Goal: Navigation & Orientation: Find specific page/section

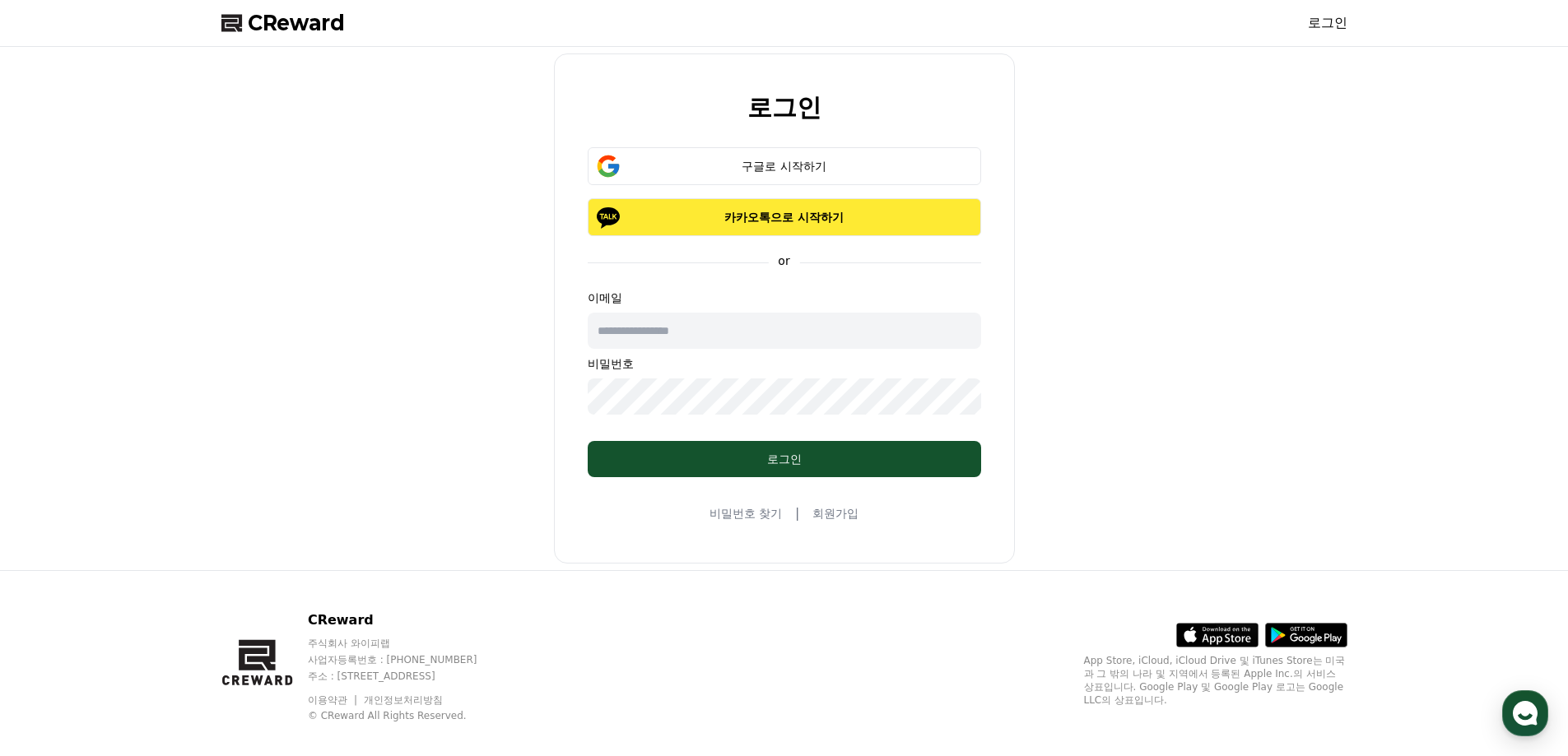
click at [769, 232] on button "카카오톡으로 시작하기" at bounding box center [784, 216] width 393 height 38
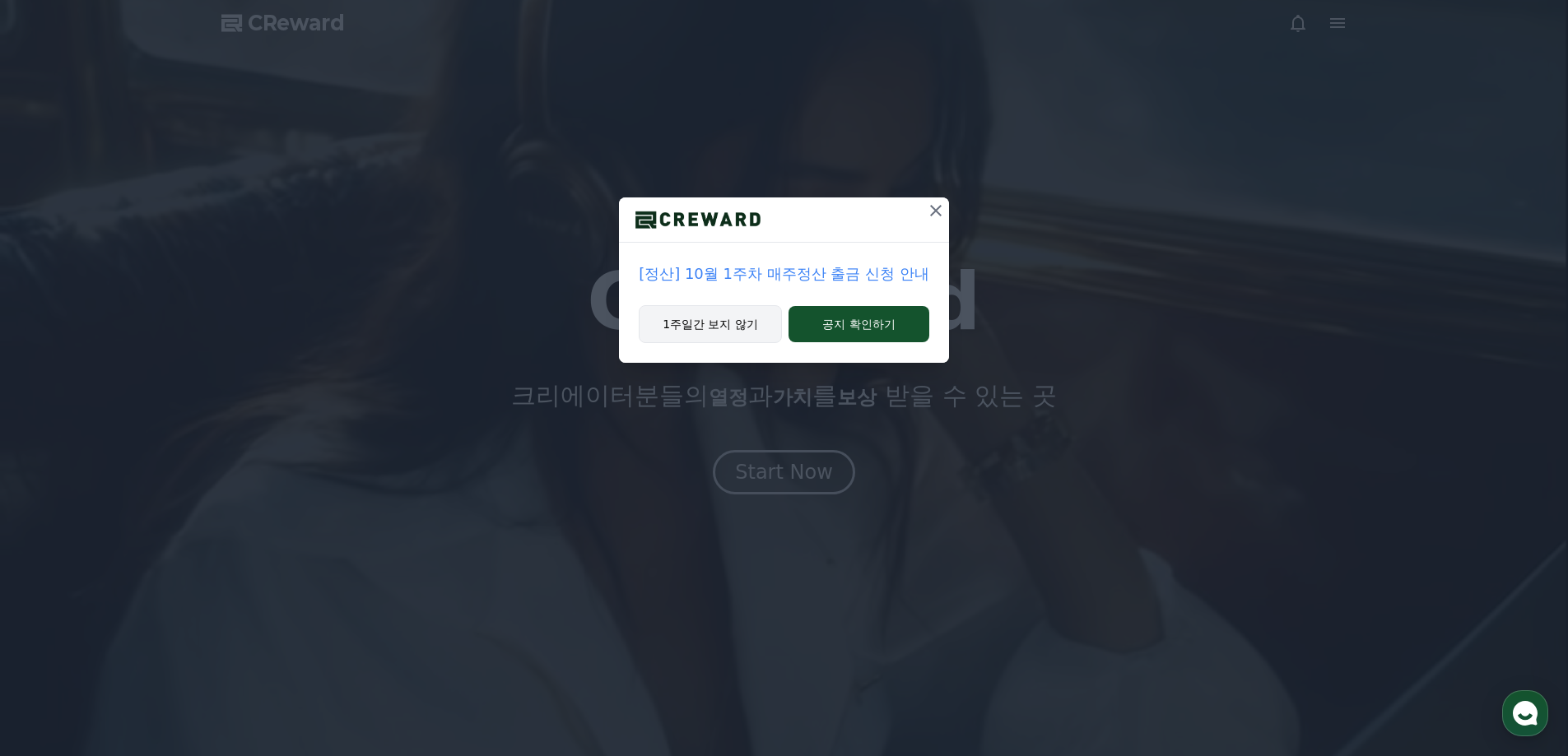
click at [771, 322] on button "1주일간 보지 않기" at bounding box center [710, 324] width 143 height 38
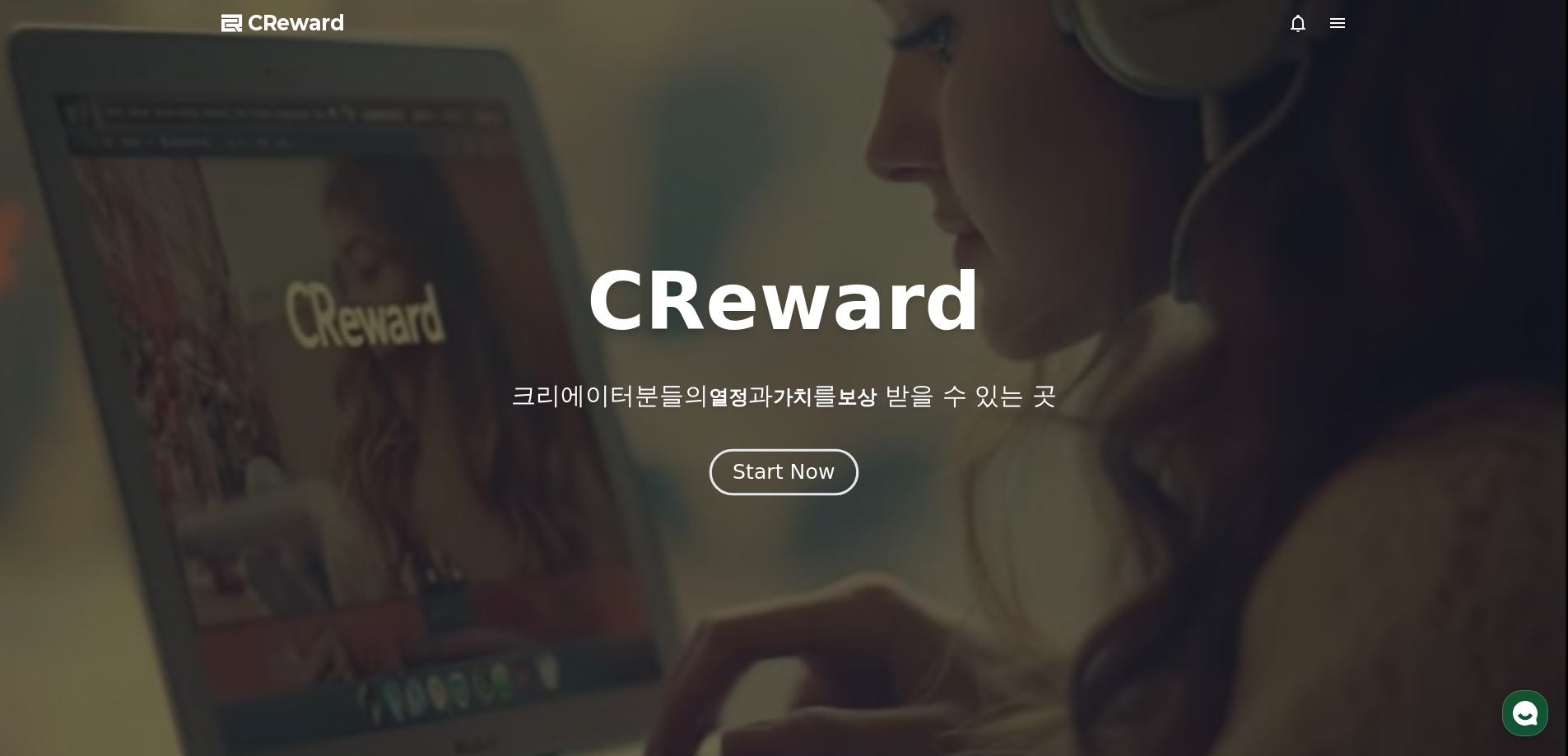
click at [794, 465] on div "Start Now" at bounding box center [784, 472] width 102 height 28
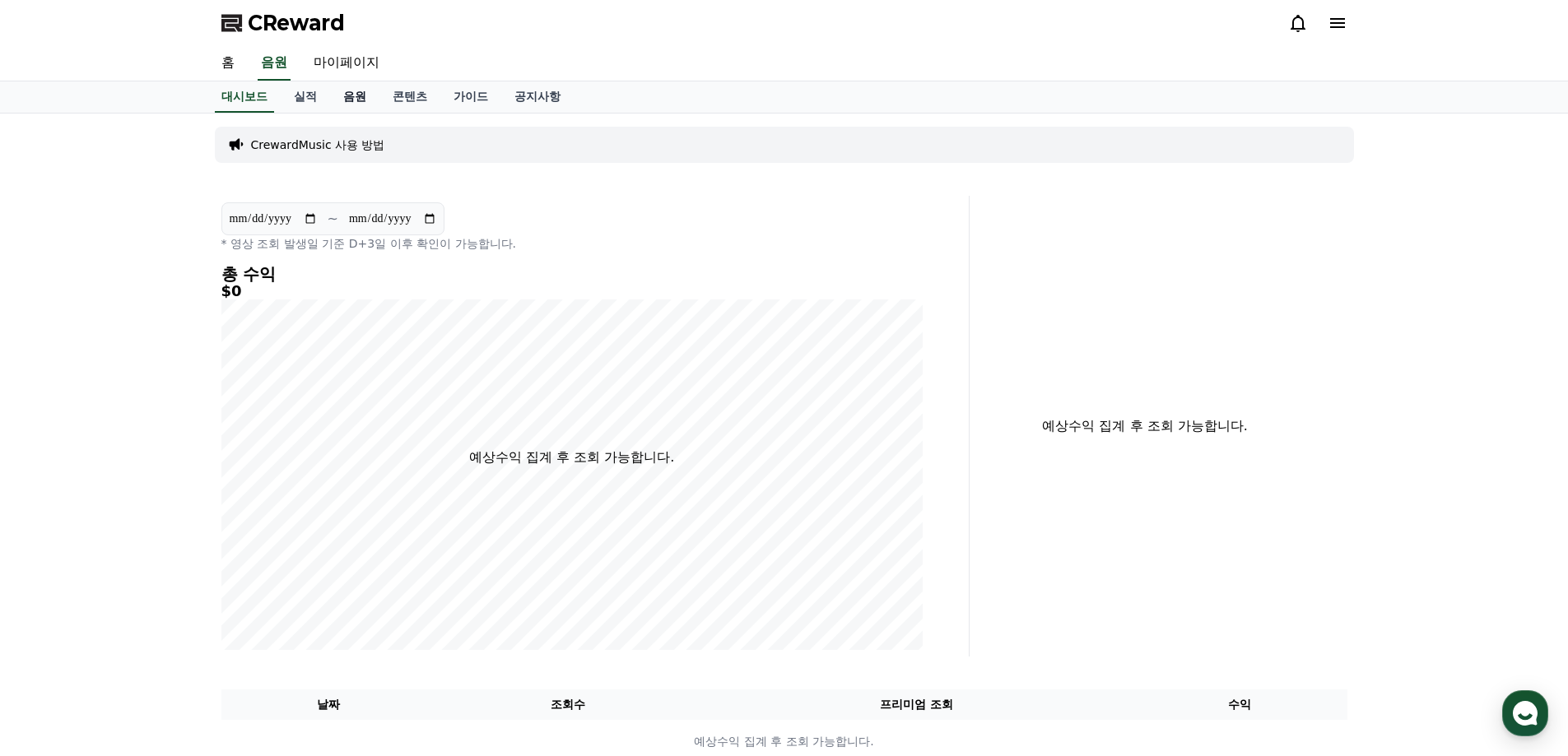
click at [353, 99] on link "음원" at bounding box center [355, 96] width 49 height 31
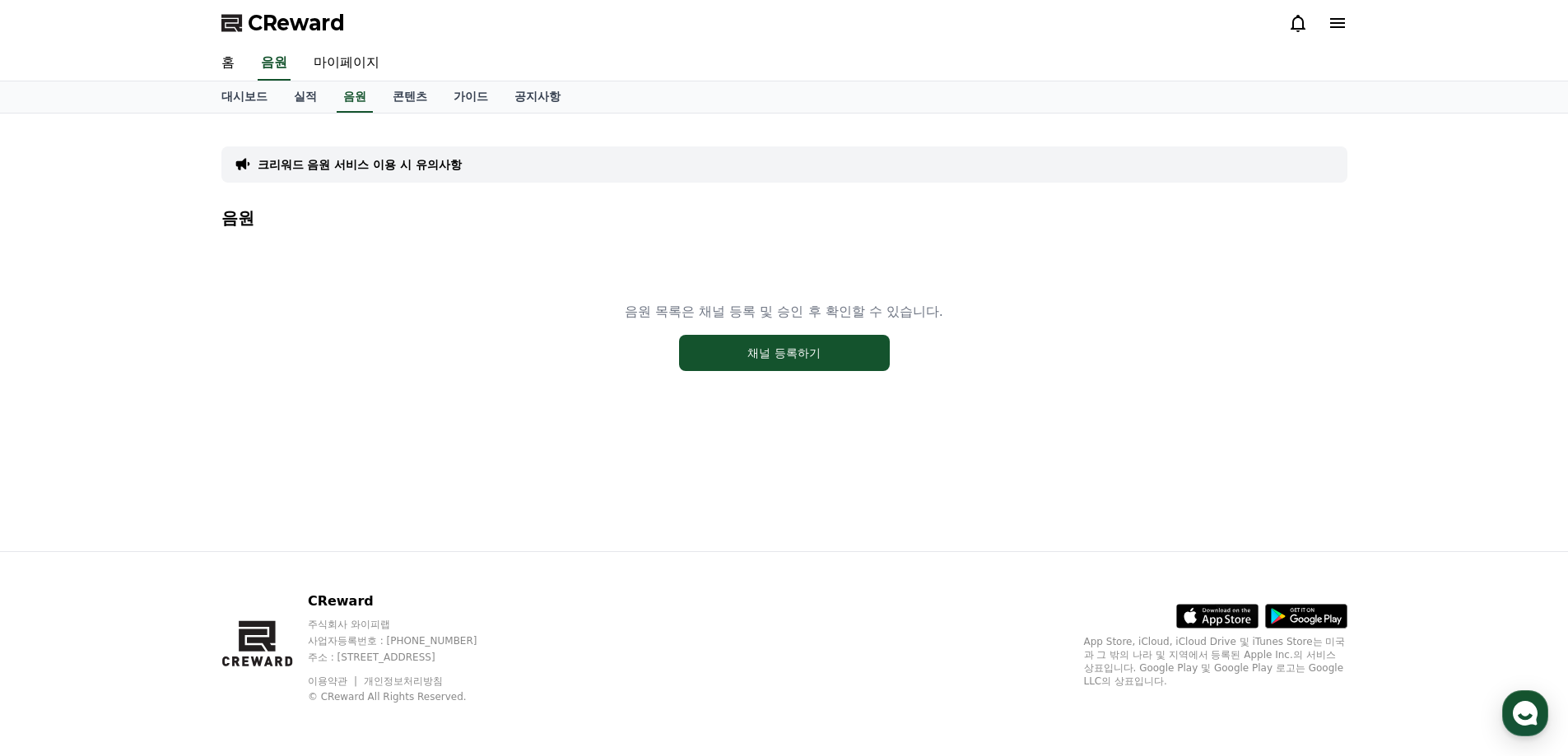
click at [812, 390] on div "음원 목록은 채널 등록 및 승인 후 확인할 수 있습니다. 채널 등록하기" at bounding box center [784, 336] width 1126 height 205
click at [803, 348] on button "채널 등록하기" at bounding box center [784, 353] width 211 height 36
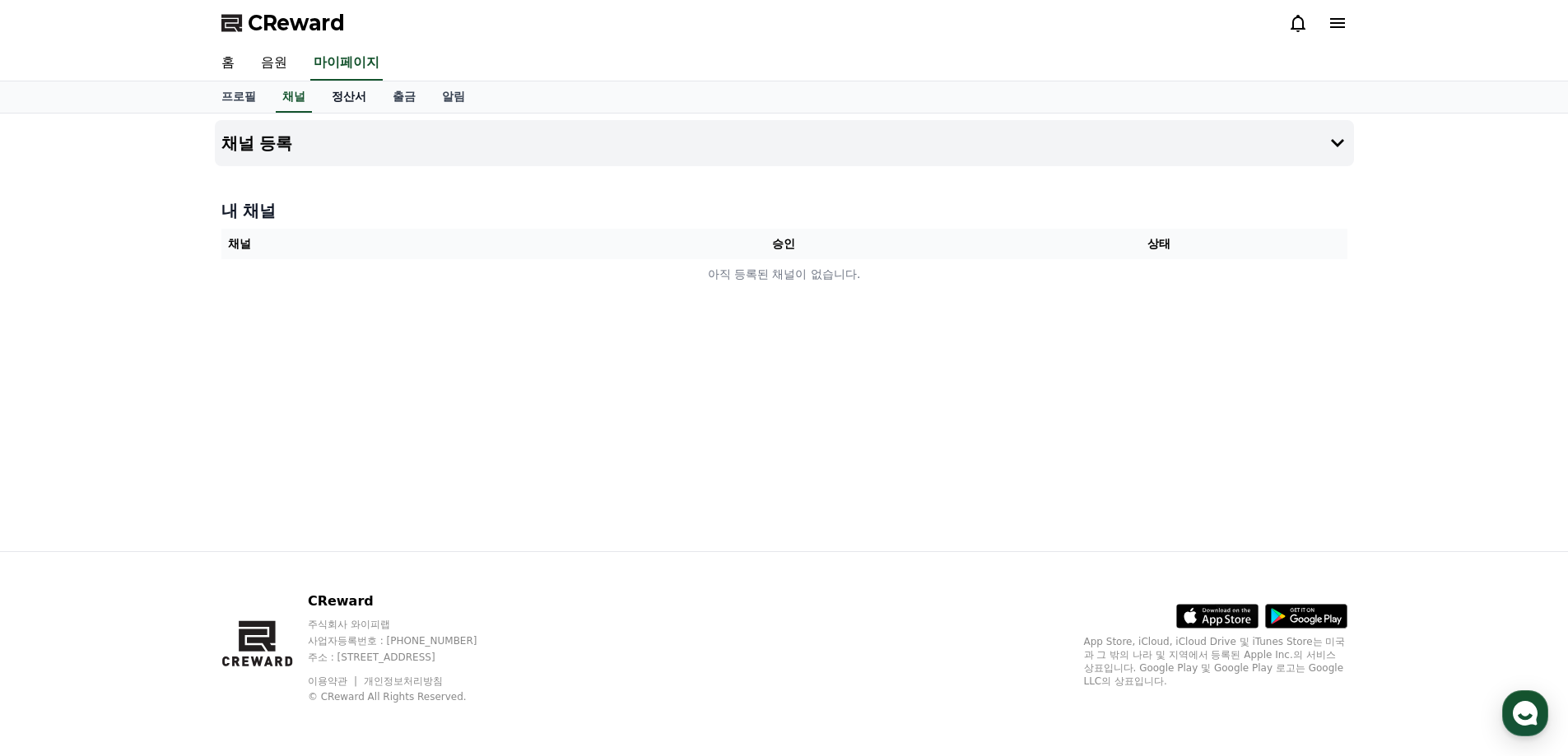
click at [344, 103] on link "정산서" at bounding box center [349, 96] width 61 height 31
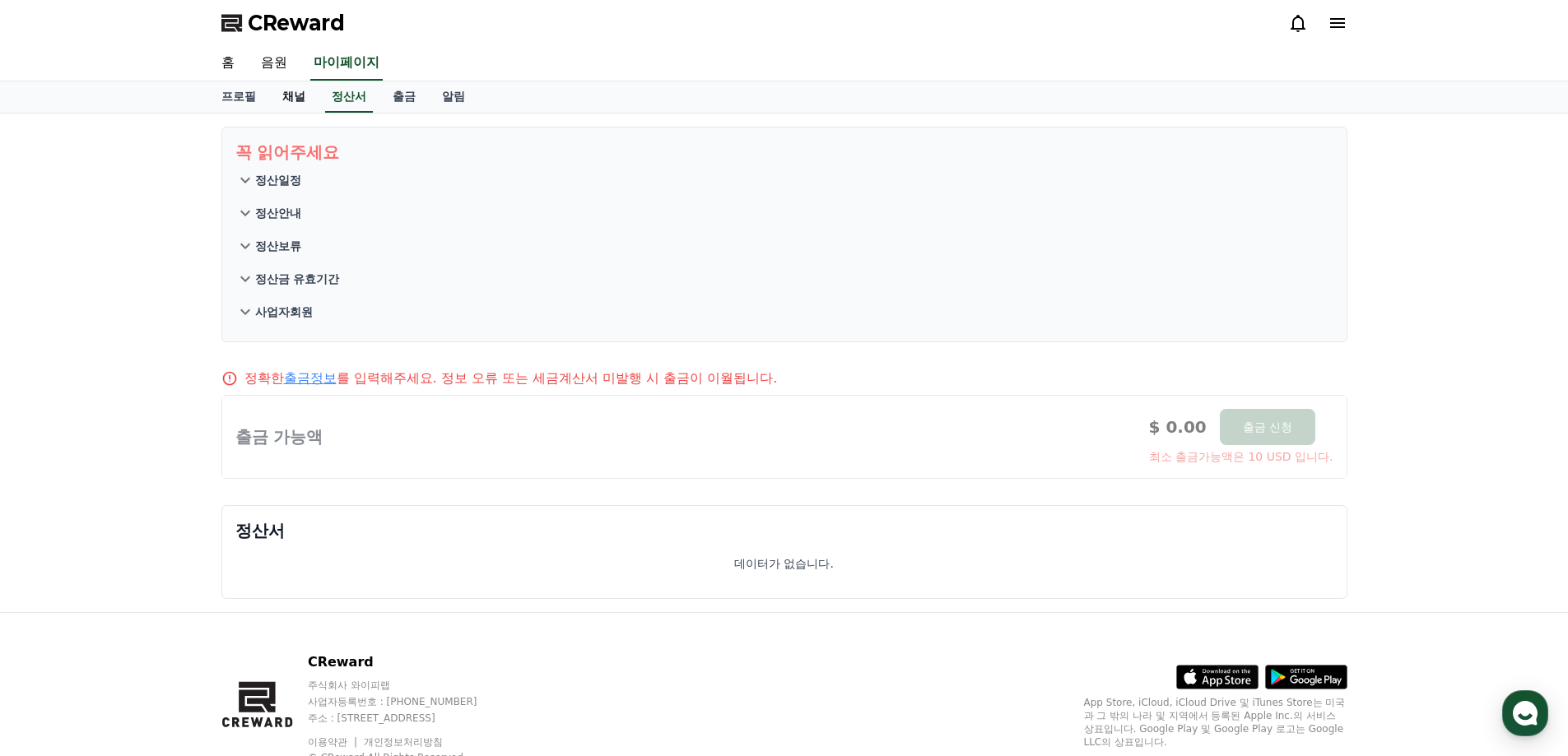
click at [291, 101] on link "채널" at bounding box center [294, 96] width 49 height 31
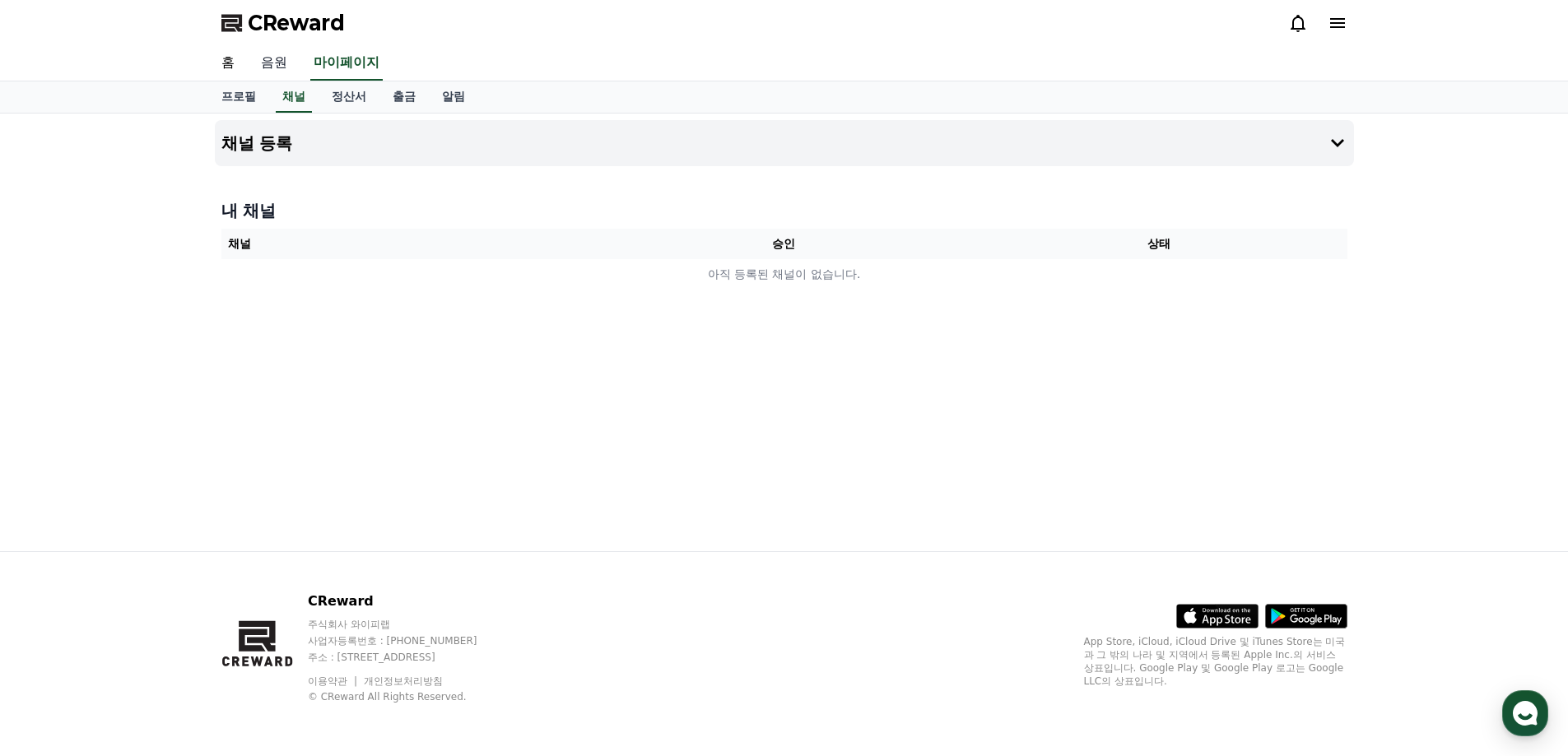
click at [279, 63] on link "음원" at bounding box center [274, 63] width 52 height 35
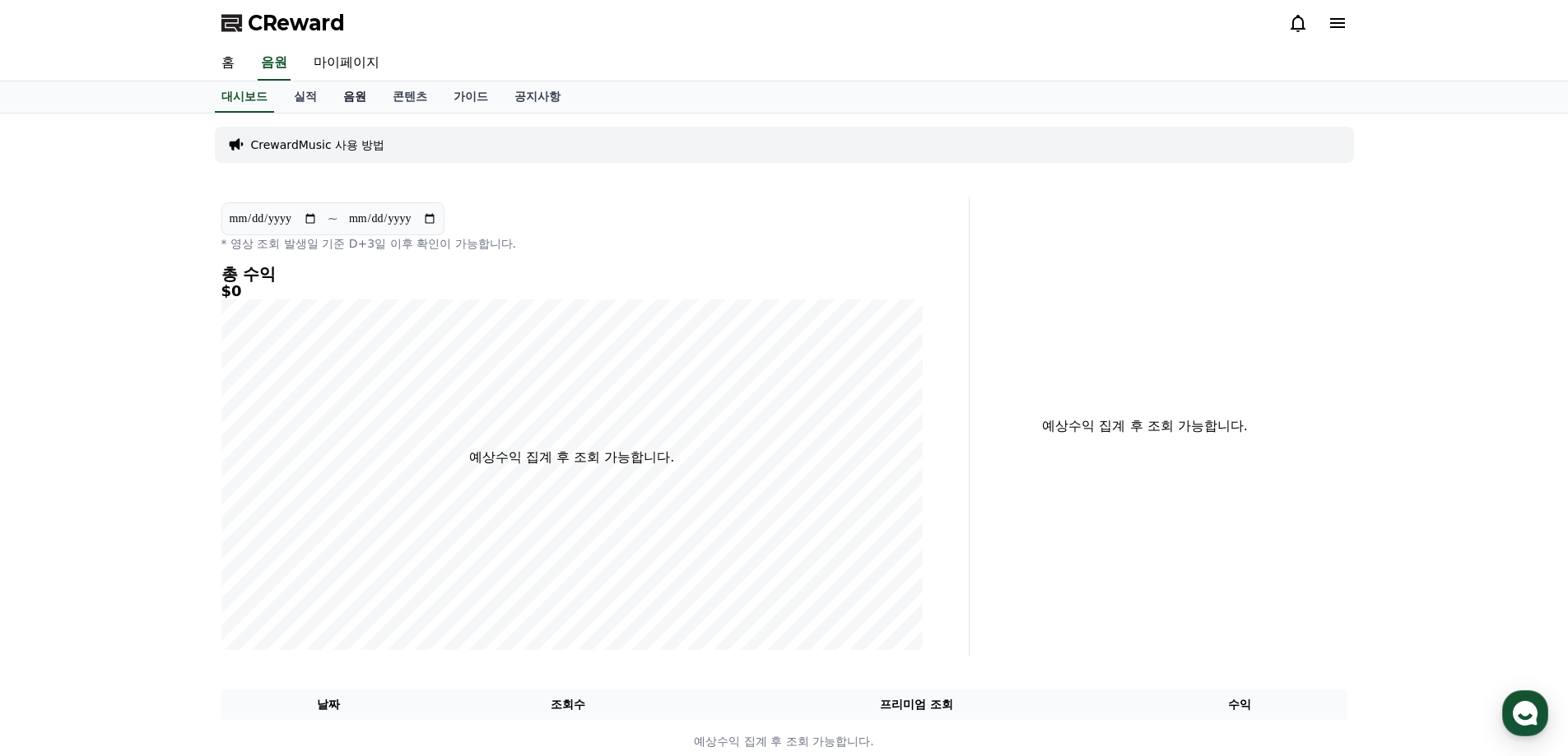
click at [374, 101] on link "음원" at bounding box center [355, 96] width 49 height 31
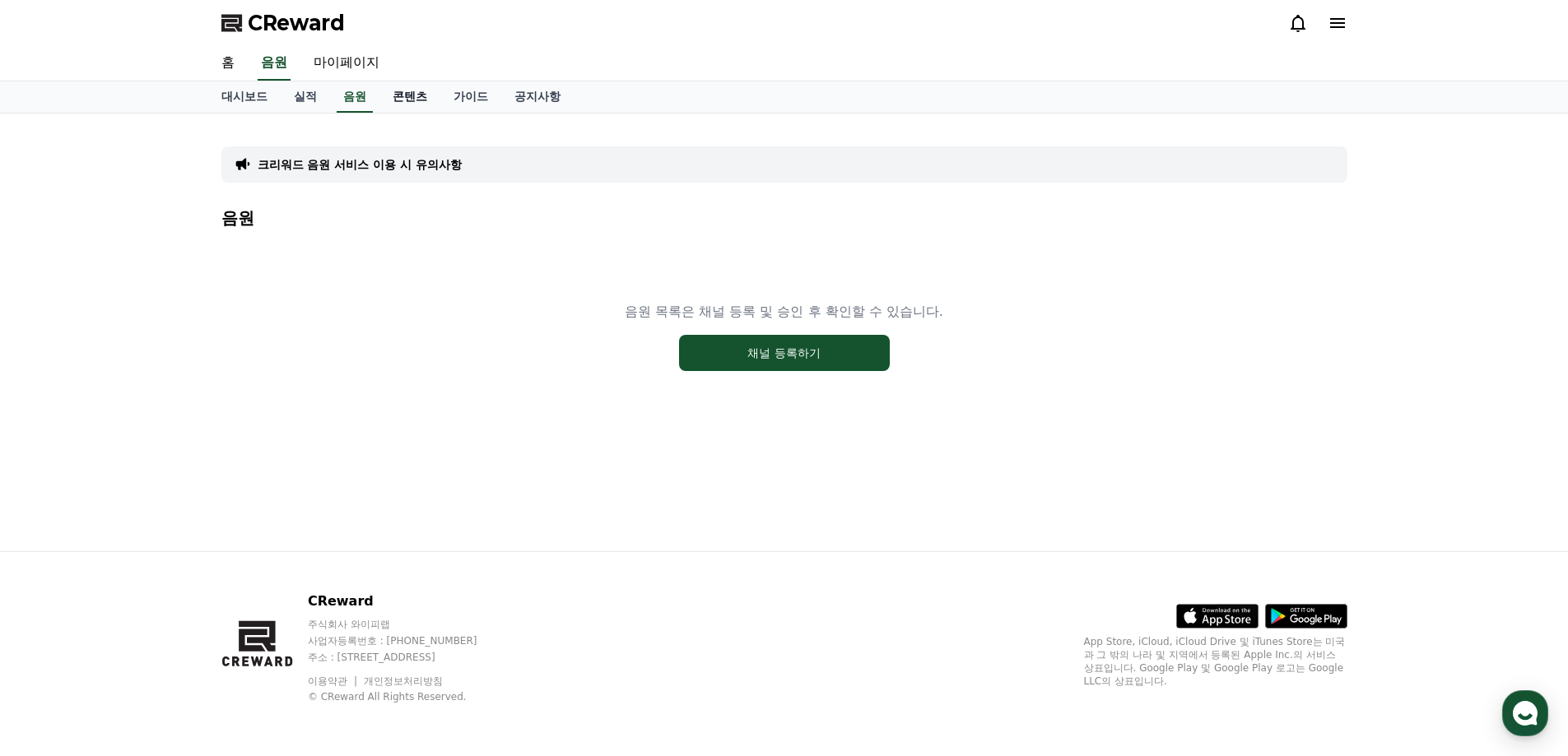
click at [407, 104] on link "콘텐츠" at bounding box center [410, 96] width 61 height 31
click at [463, 103] on link "가이드" at bounding box center [470, 96] width 61 height 31
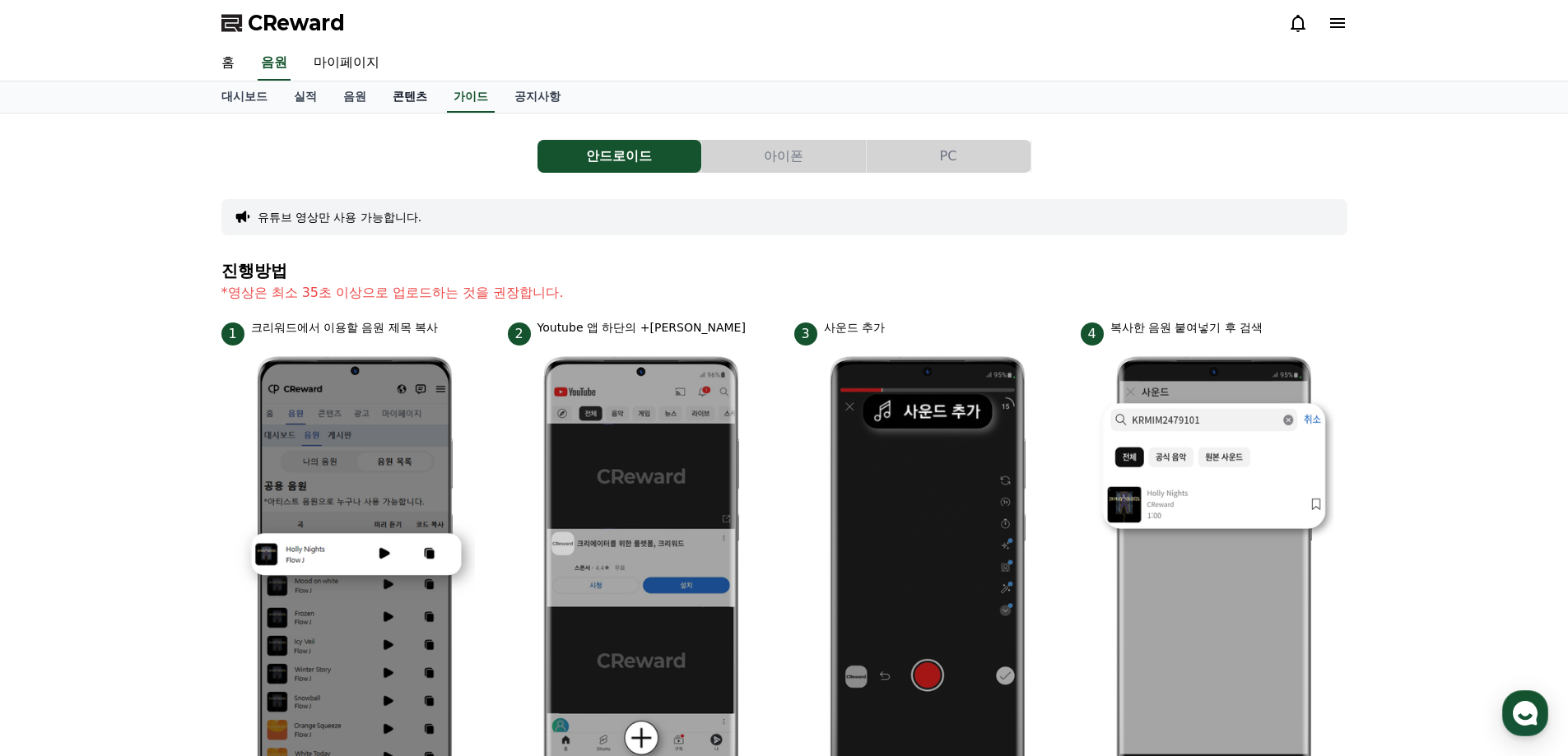
click at [407, 96] on link "콘텐츠" at bounding box center [410, 96] width 61 height 31
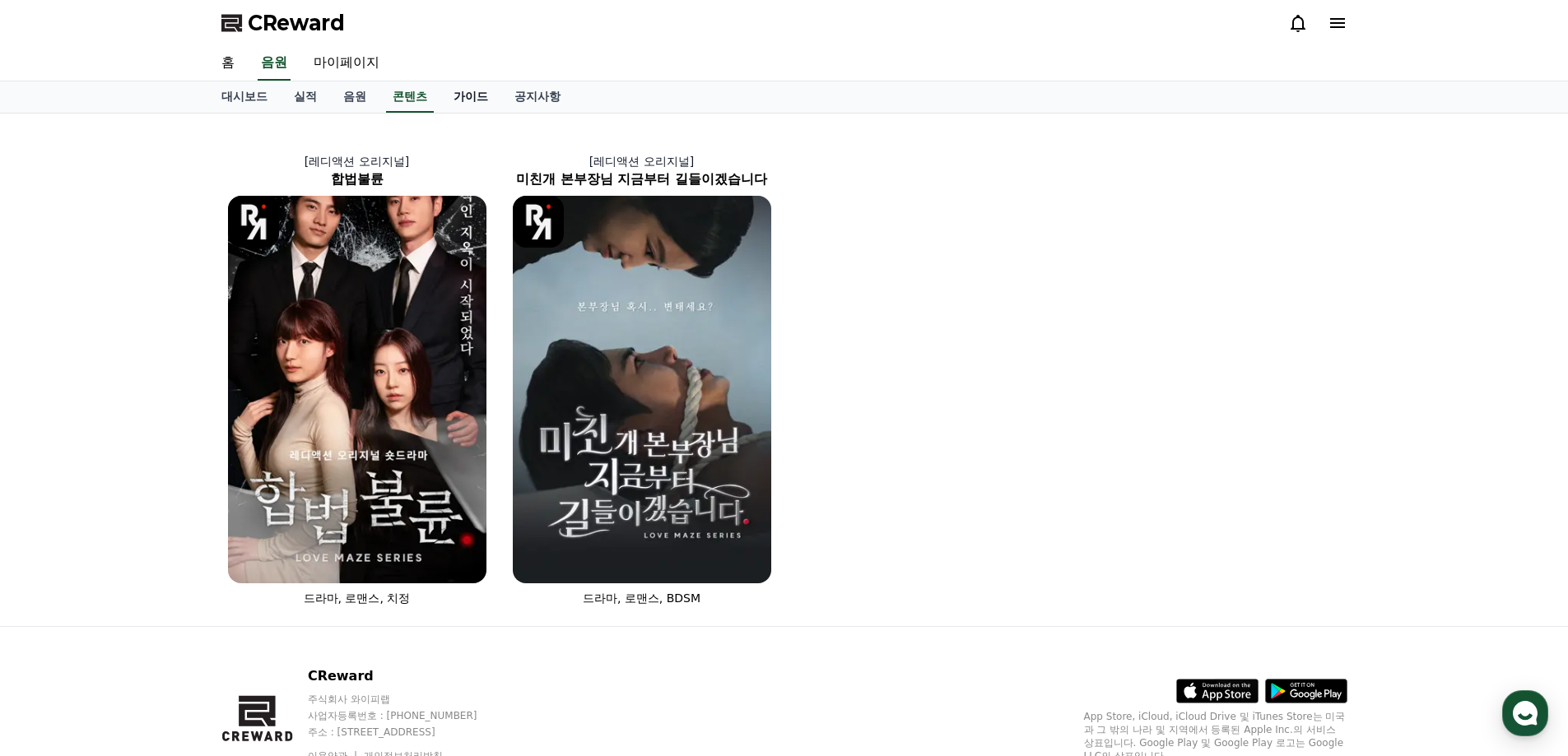
click at [457, 88] on link "가이드" at bounding box center [470, 96] width 61 height 31
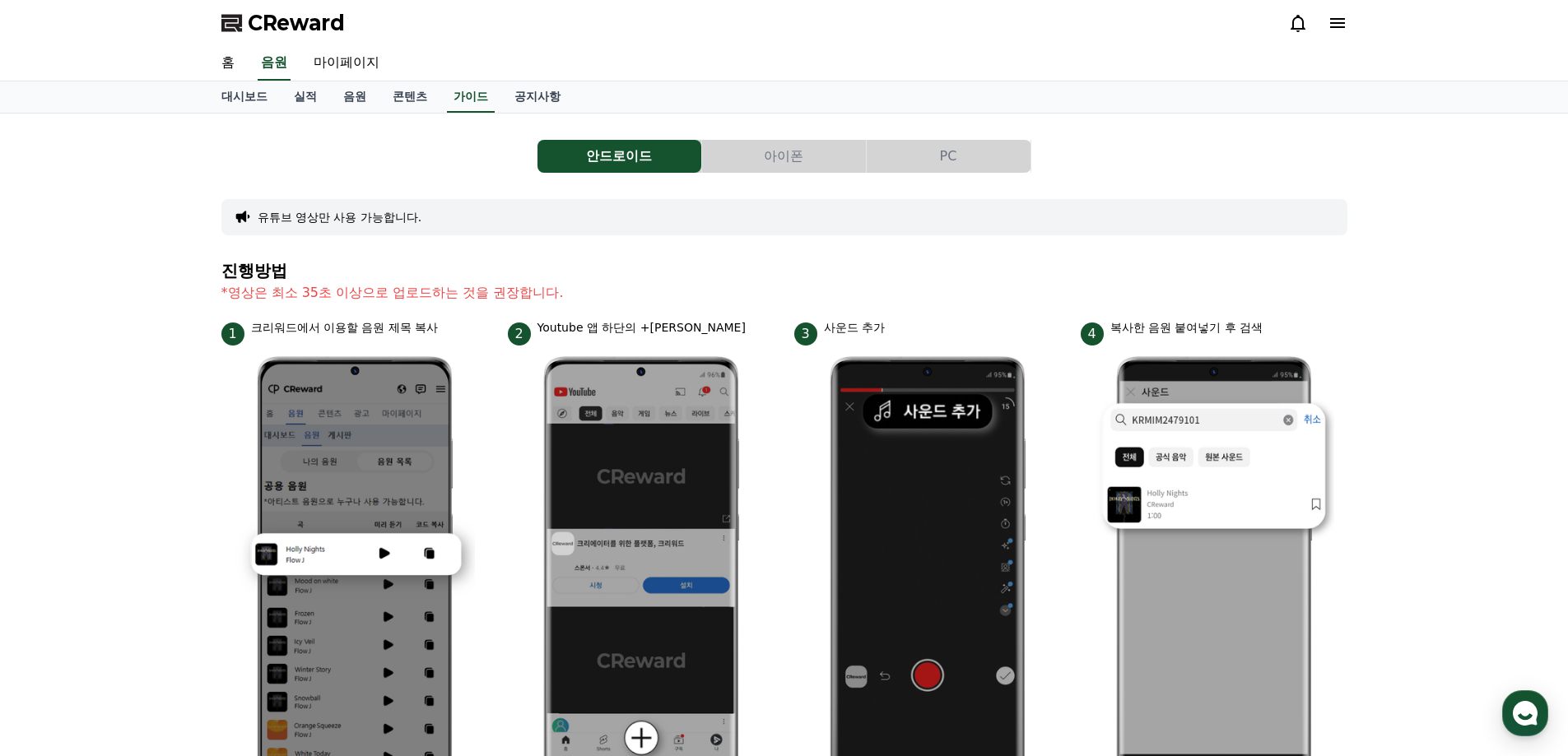
click at [573, 113] on div "안드로이드 아이폰 PC 유튜브 영상만 사용 가능합니다. 진행방법 *영상은 최소 35초 이상으로 업로드하는 것을 권장합니다. 1 크리워드에서 이…" at bounding box center [784, 715] width 1153 height 1202
click at [551, 90] on link "공지사항" at bounding box center [537, 96] width 73 height 31
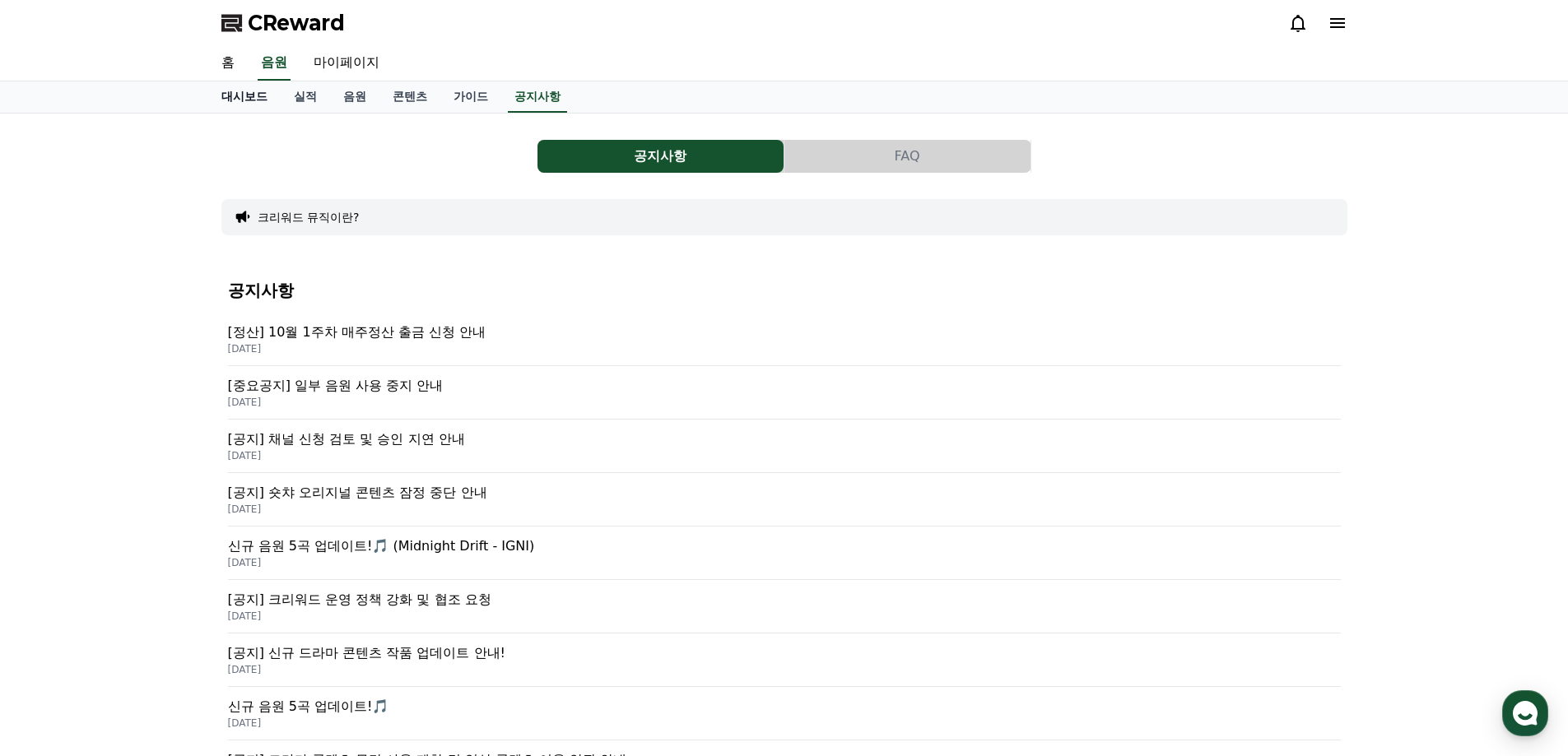
click at [256, 96] on link "대시보드" at bounding box center [245, 96] width 73 height 31
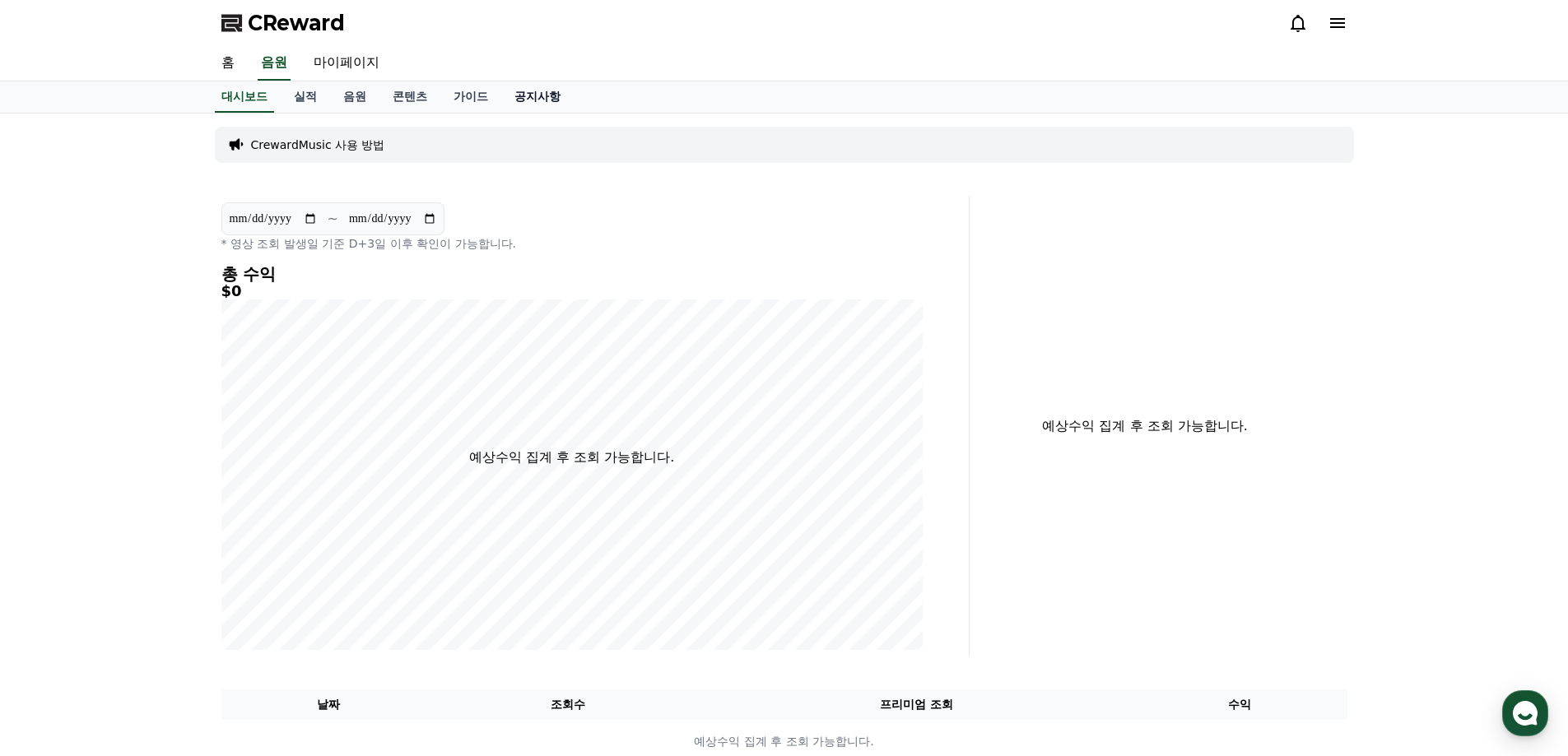
click at [529, 96] on link "공지사항" at bounding box center [537, 96] width 73 height 31
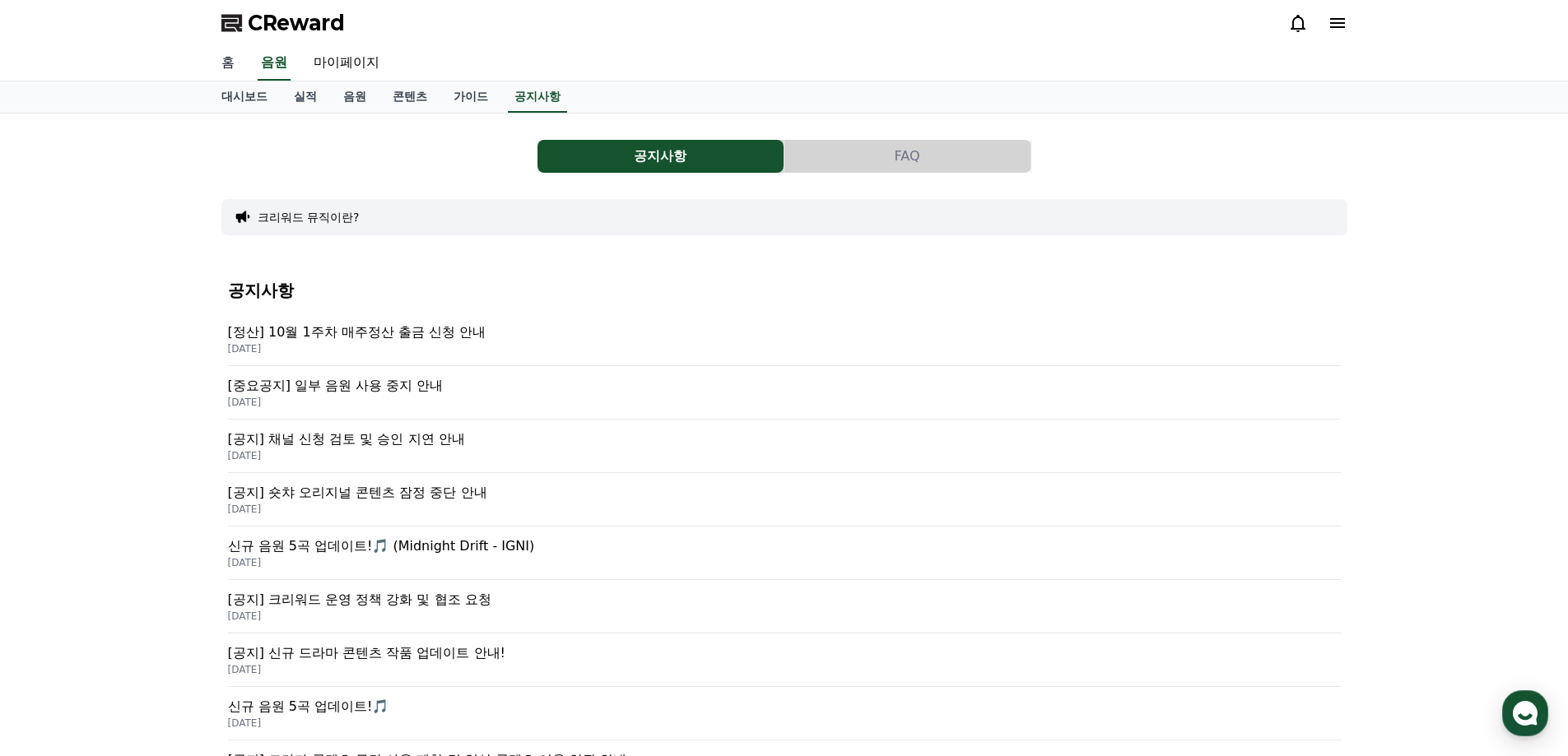
click at [239, 75] on link "홈" at bounding box center [228, 63] width 40 height 35
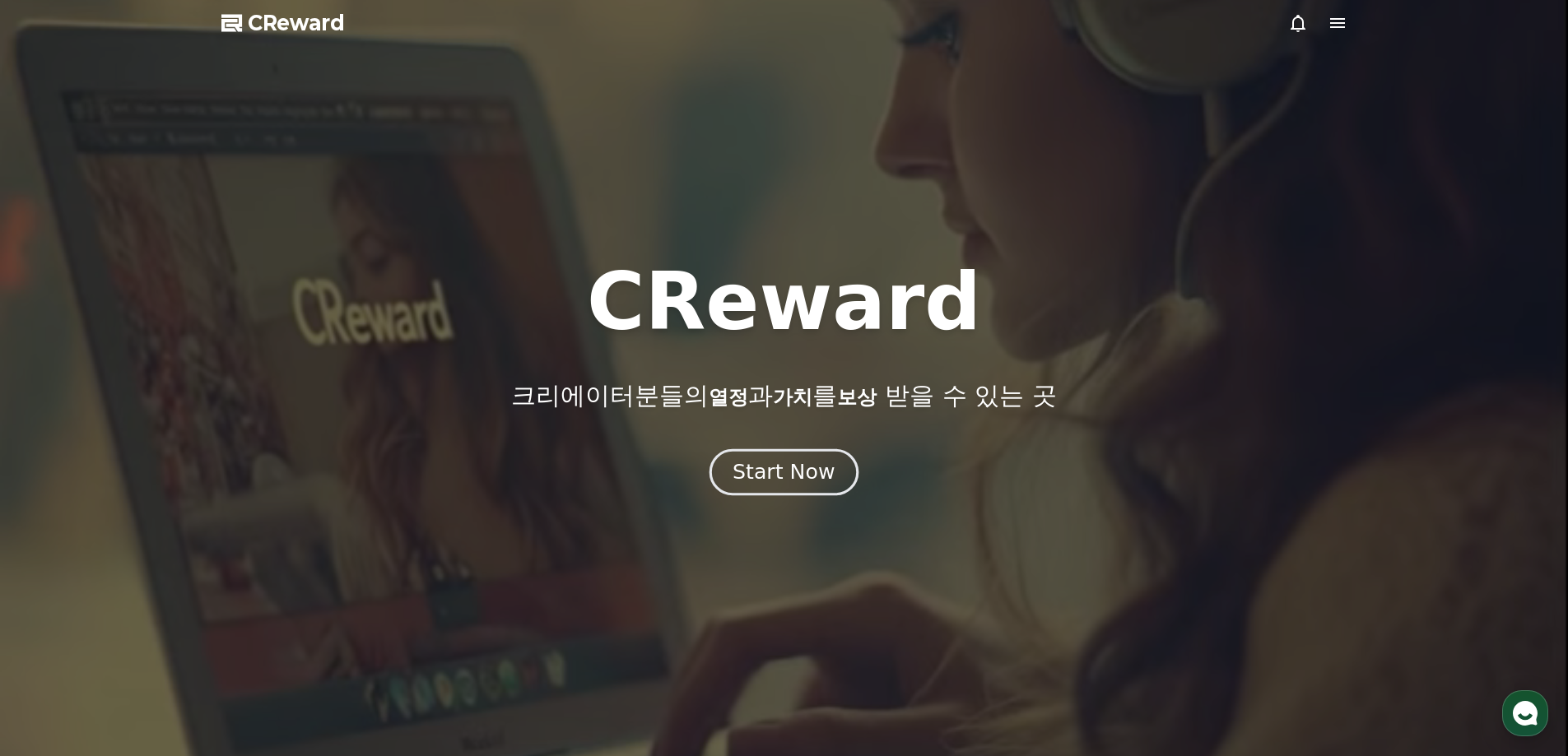
click at [803, 488] on button "Start Now" at bounding box center [784, 471] width 149 height 47
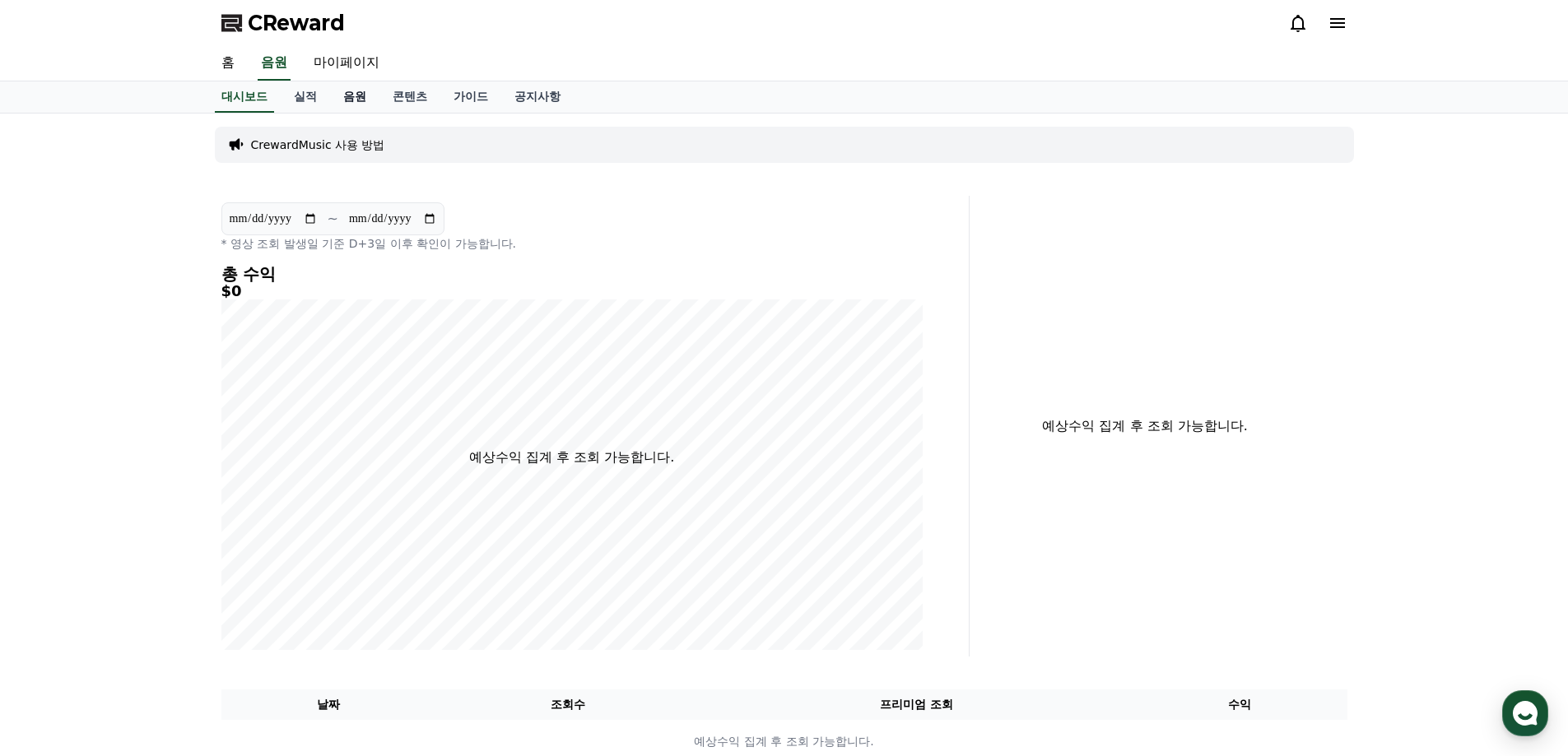
click at [369, 101] on link "음원" at bounding box center [355, 96] width 49 height 31
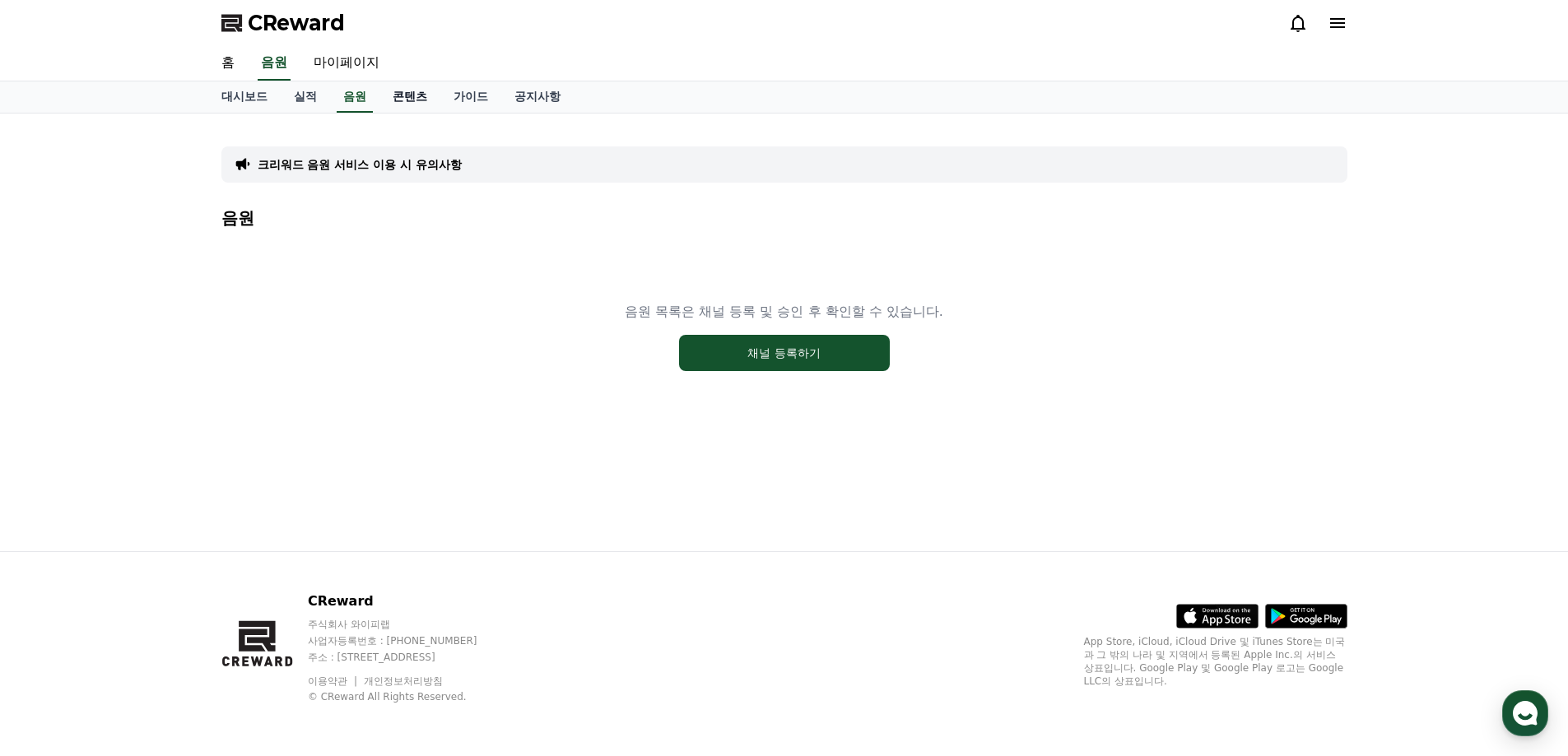
click at [407, 106] on link "콘텐츠" at bounding box center [410, 96] width 61 height 31
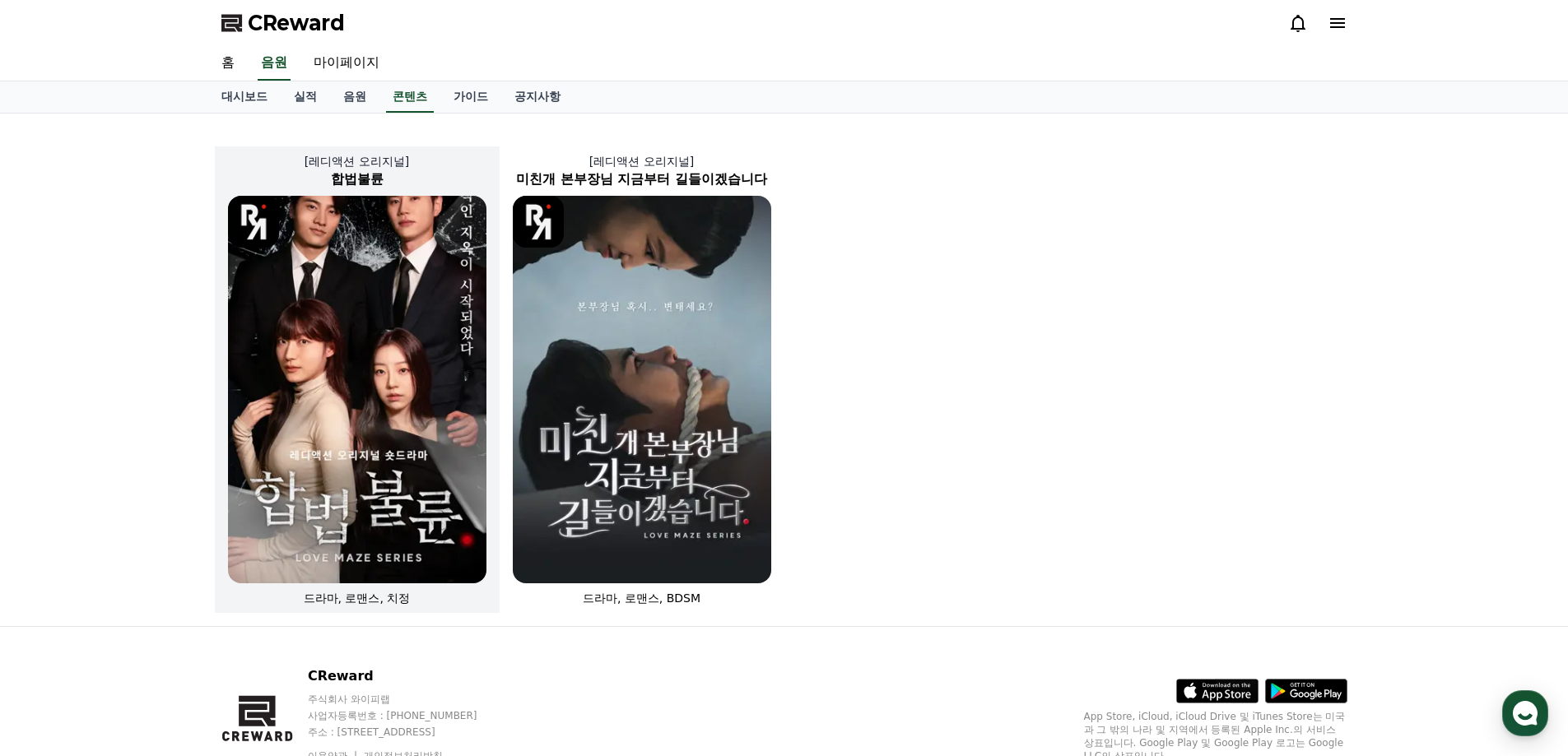
click at [385, 277] on img at bounding box center [356, 390] width 258 height 387
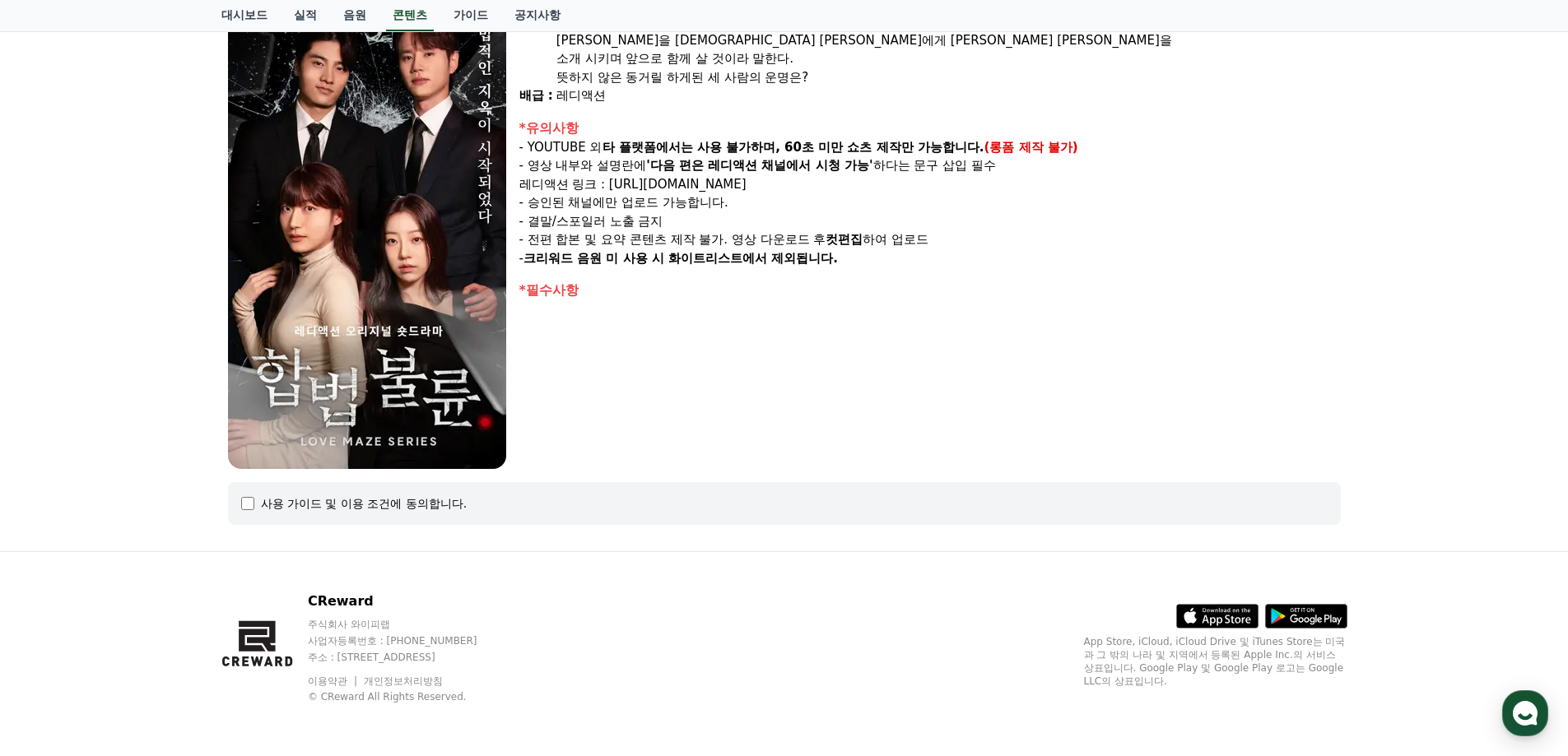
scroll to position [118, 0]
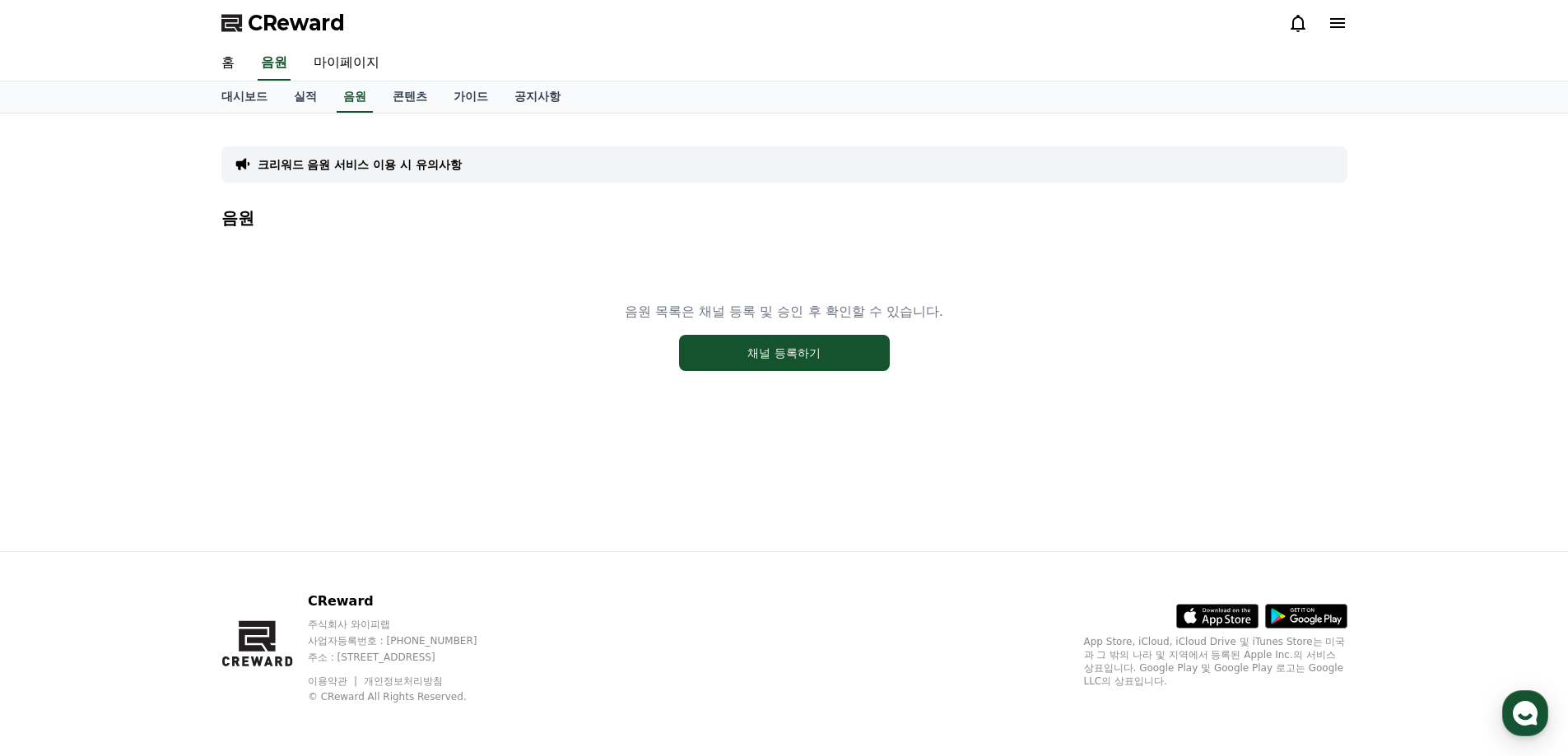
drag, startPoint x: 441, startPoint y: 47, endPoint x: 460, endPoint y: 51, distance: 19.4
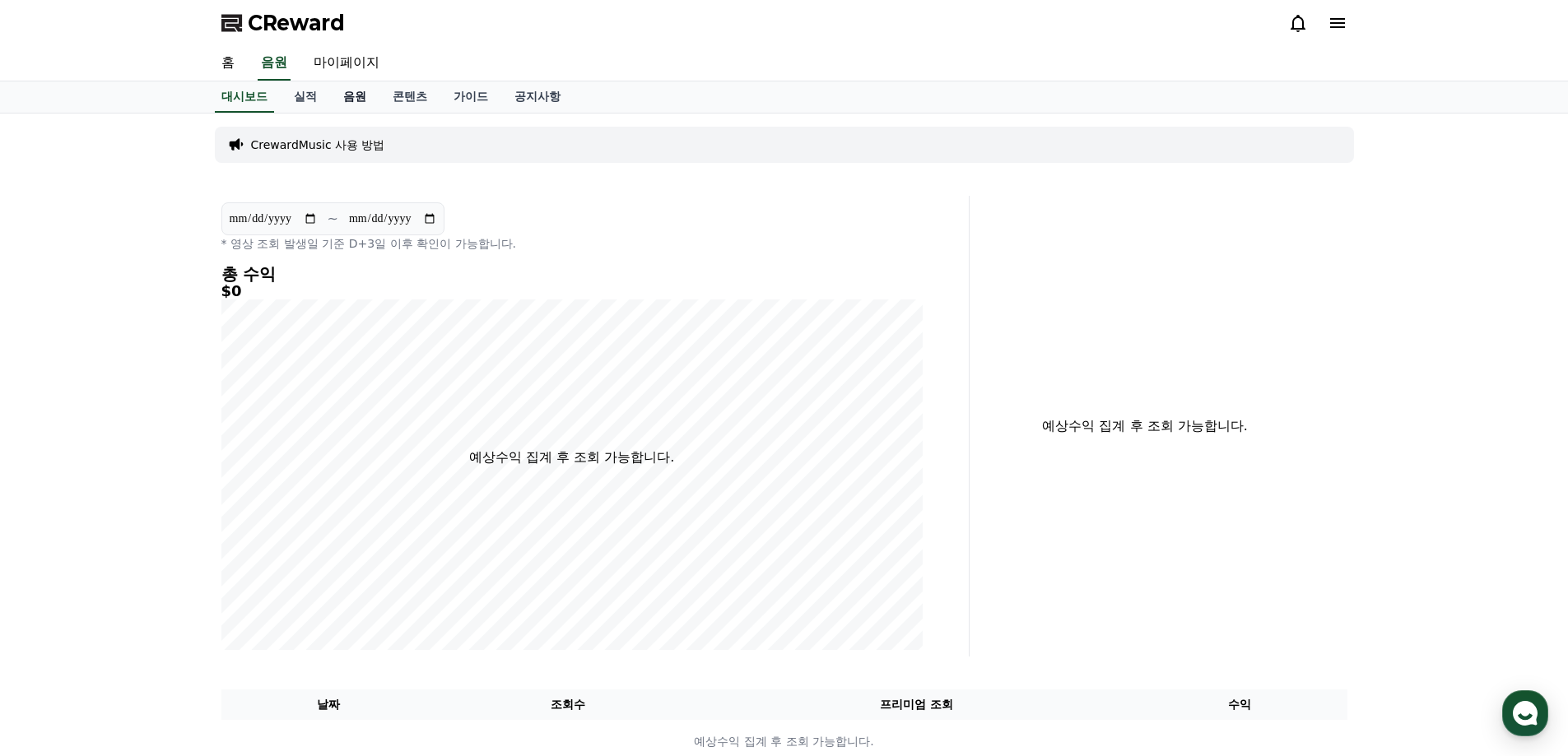
click at [349, 91] on link "음원" at bounding box center [355, 96] width 49 height 31
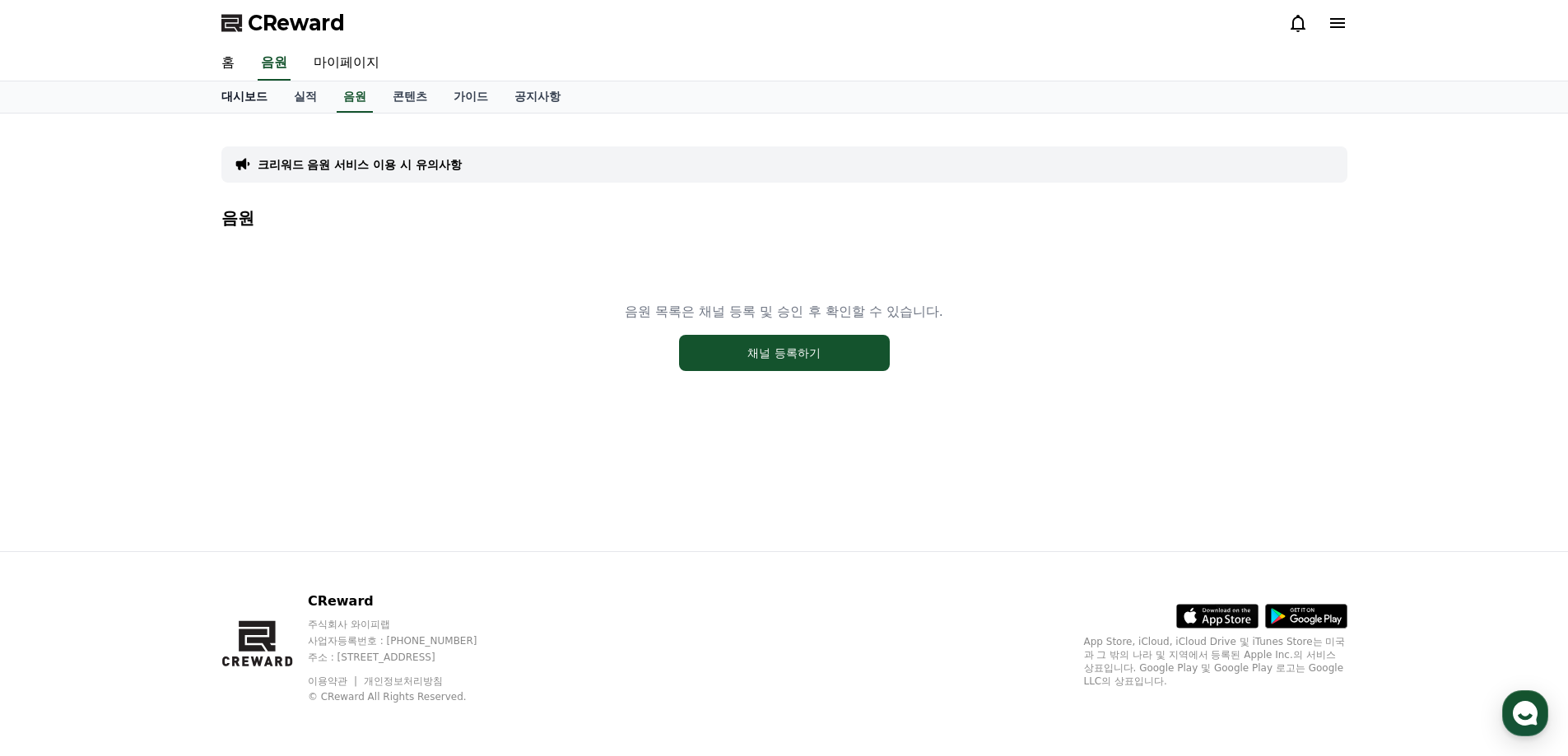
click at [232, 52] on link "홈" at bounding box center [228, 63] width 40 height 35
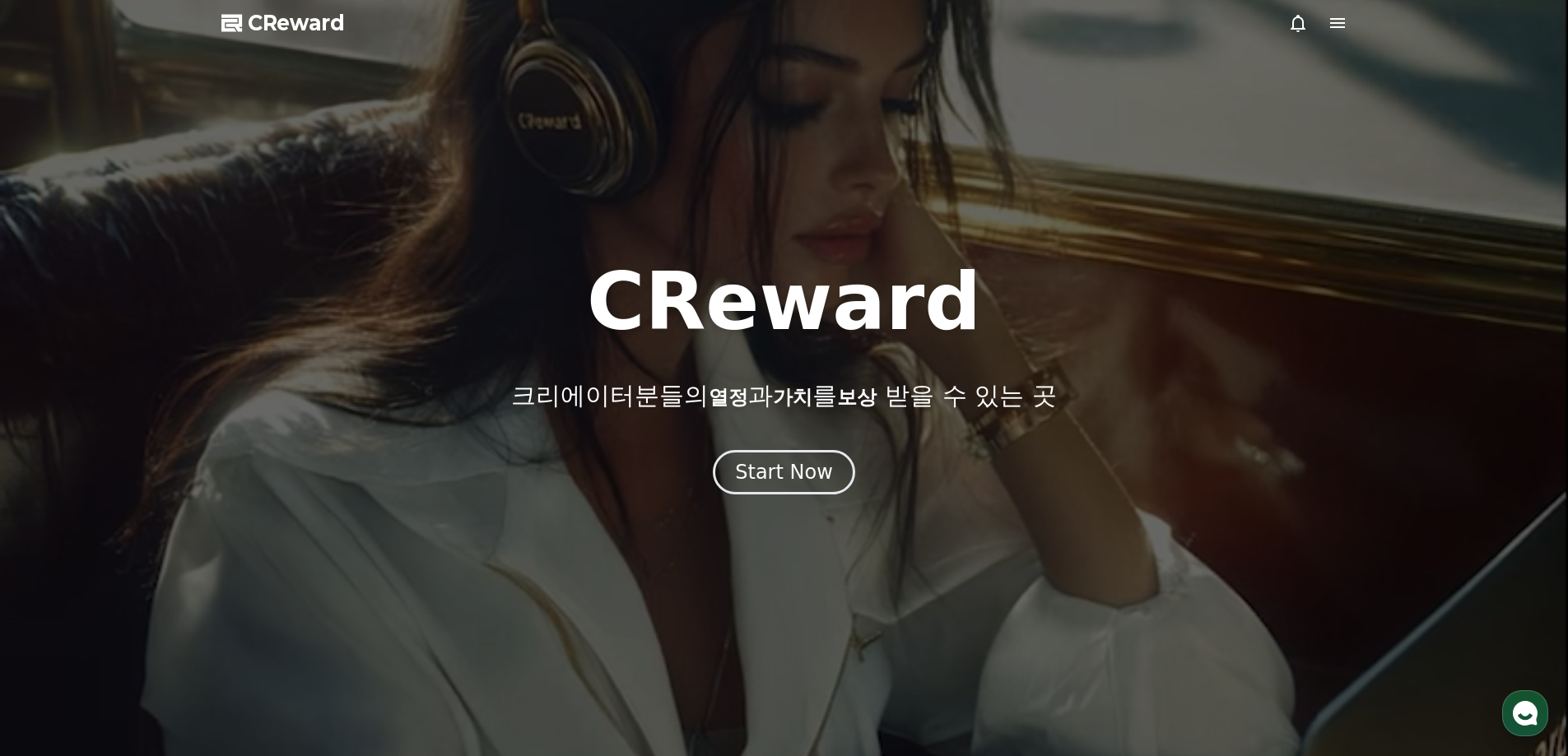
click at [1340, 17] on icon at bounding box center [1337, 23] width 19 height 19
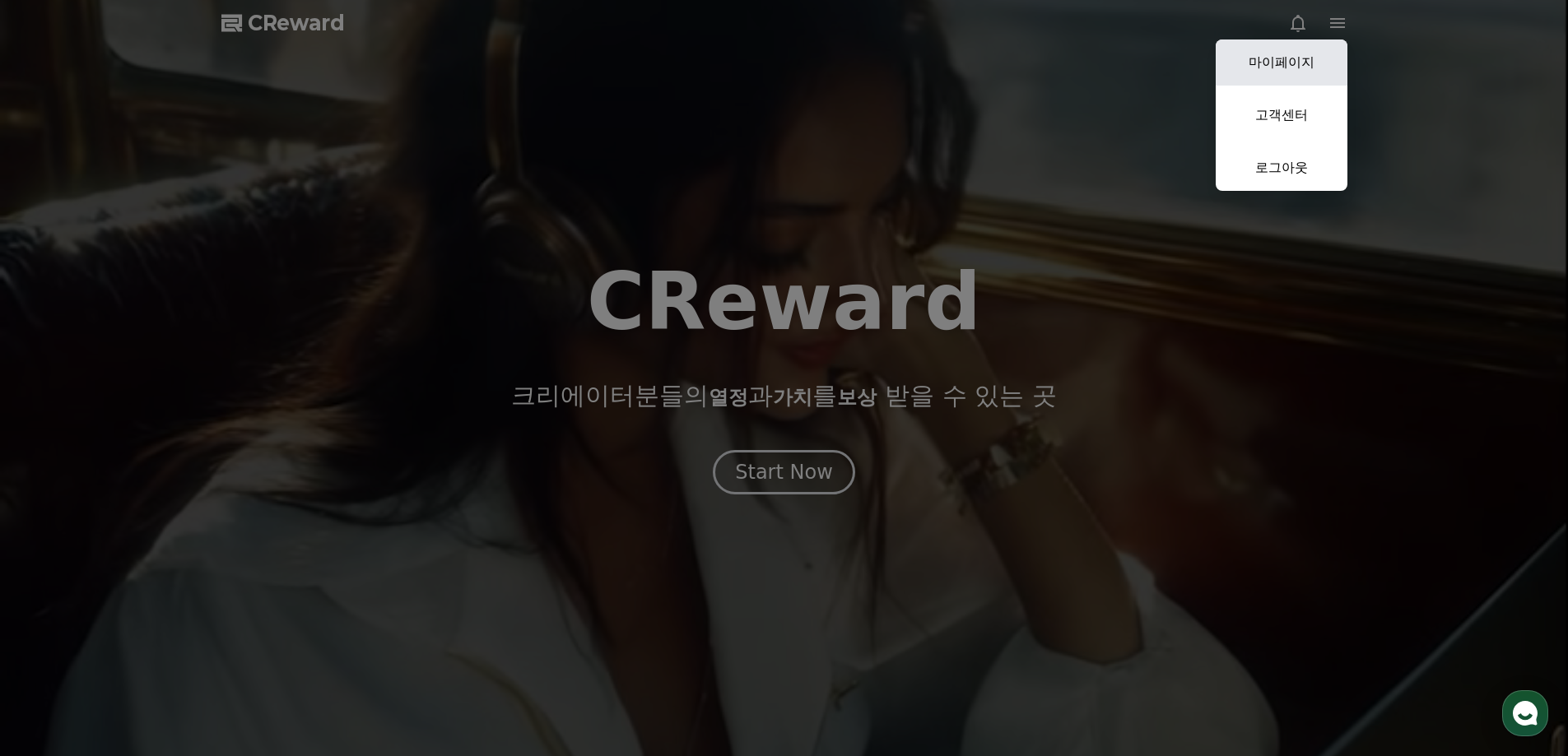
click at [1286, 65] on link "마이페이지" at bounding box center [1282, 63] width 132 height 46
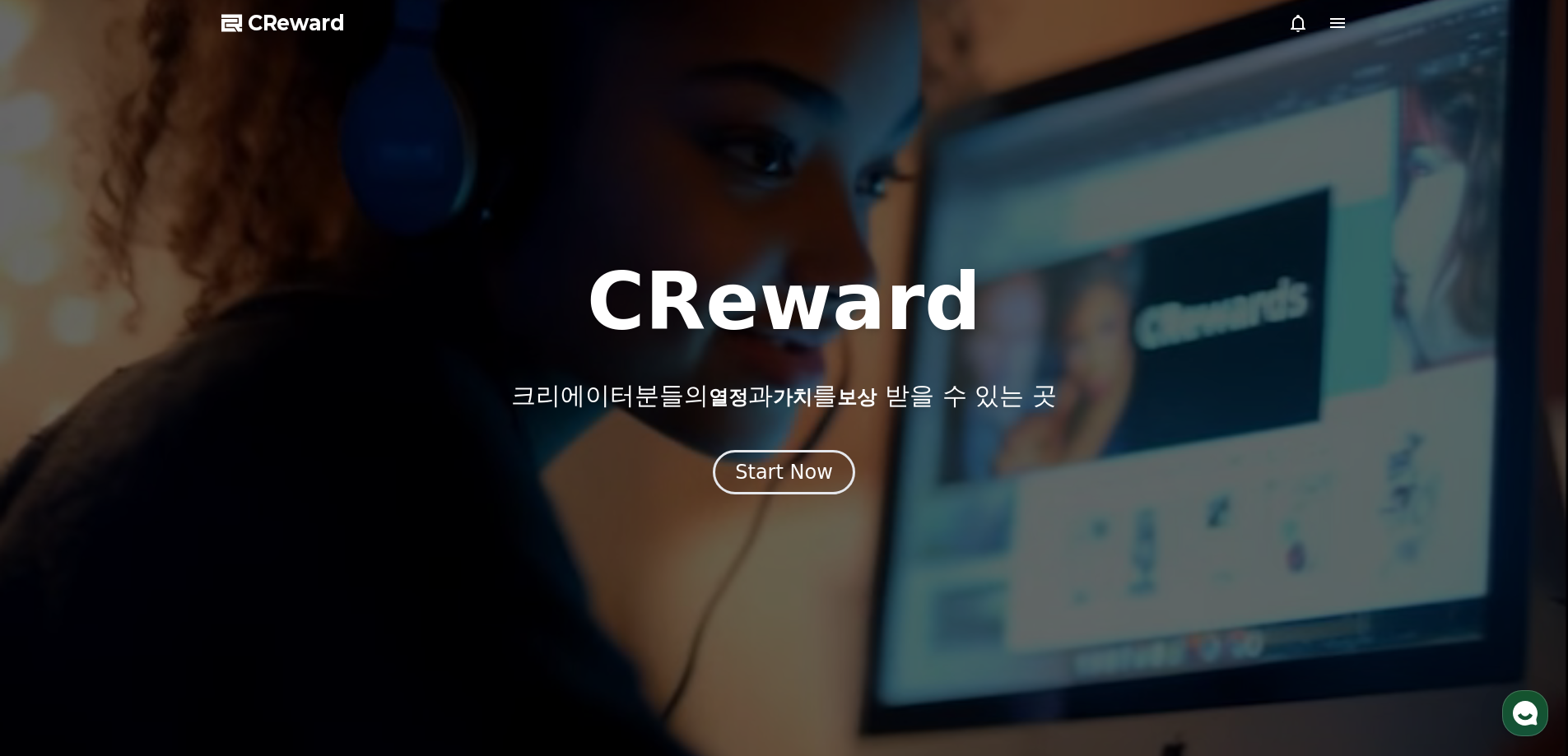
select select "**********"
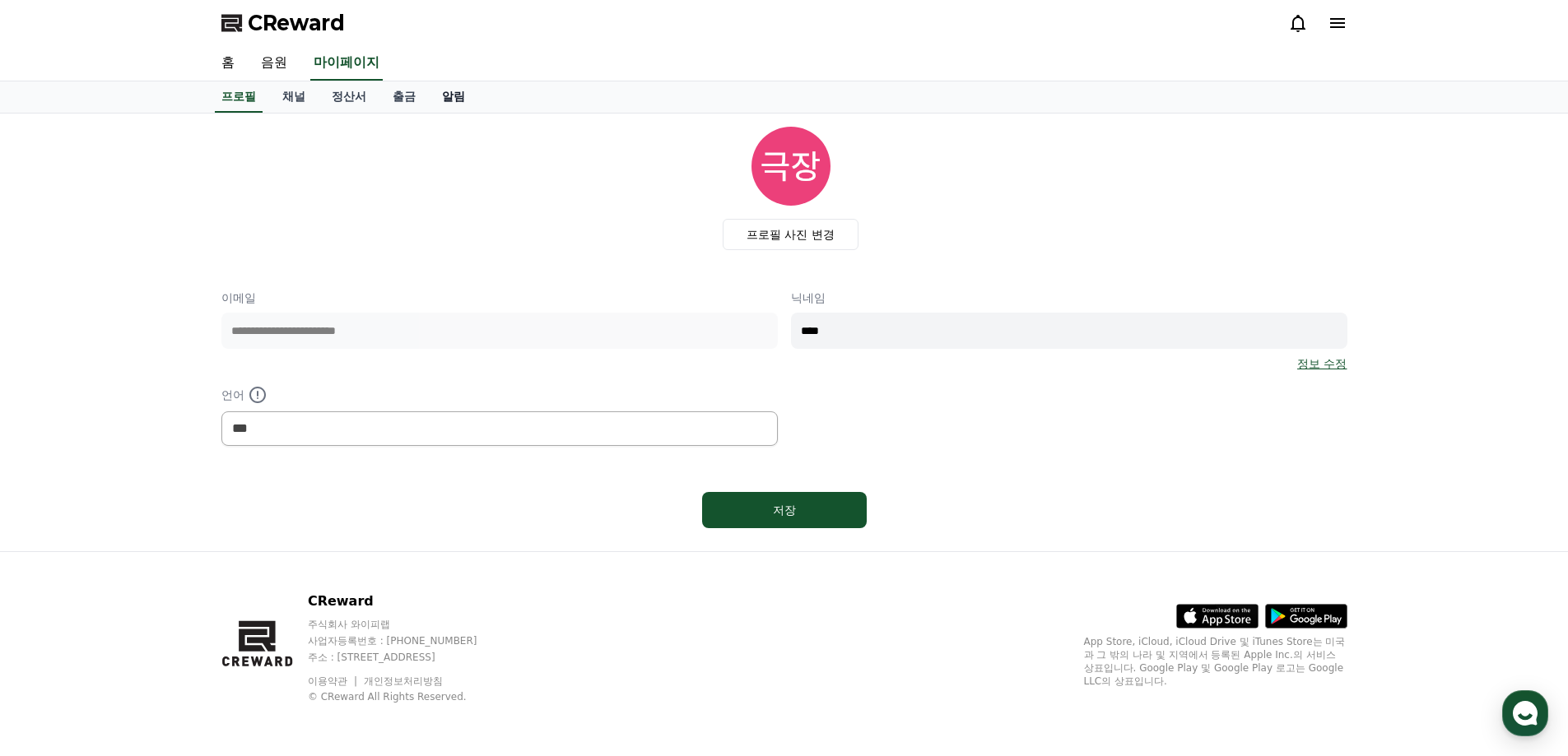
click at [450, 89] on link "알림" at bounding box center [454, 96] width 49 height 31
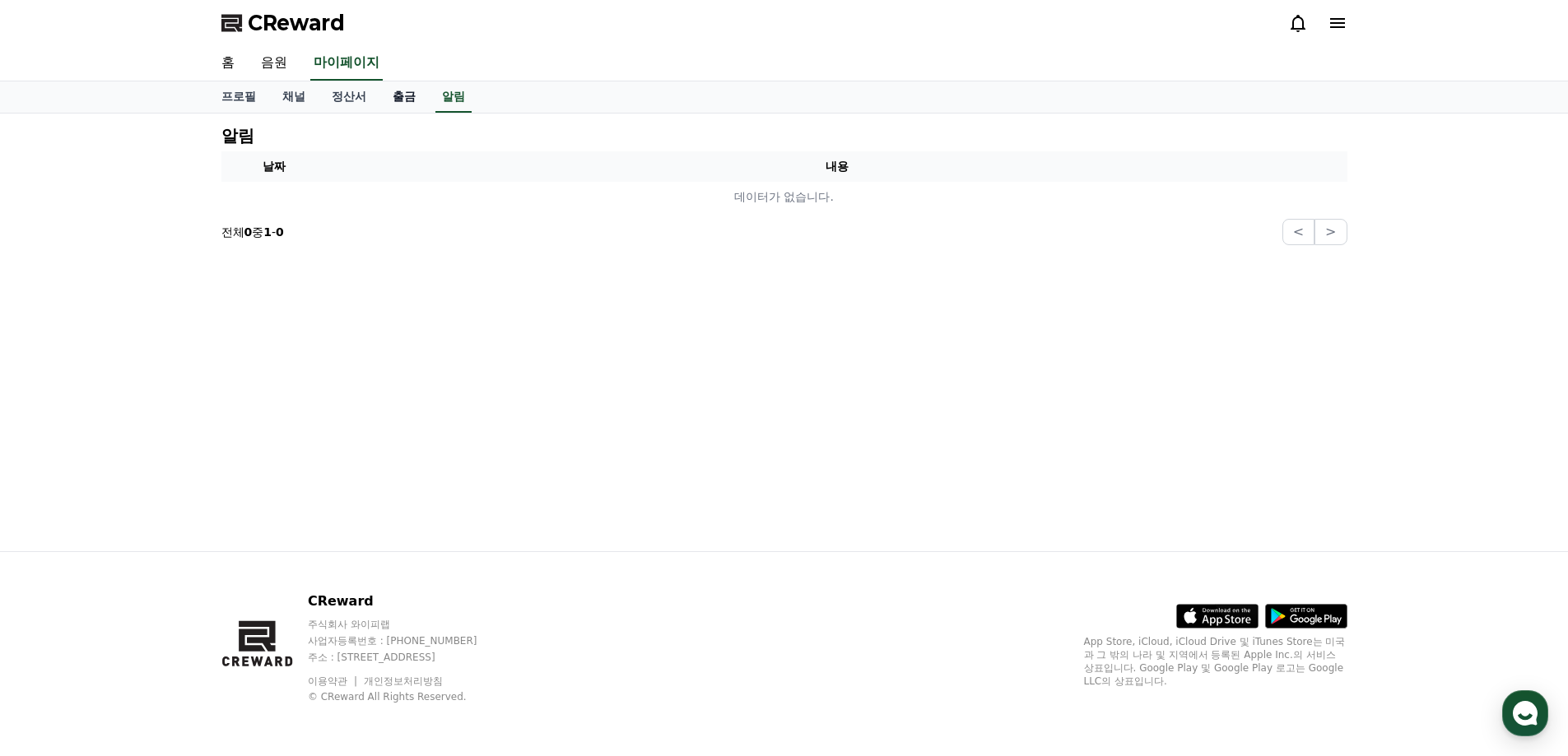
click at [386, 97] on link "출금" at bounding box center [404, 96] width 49 height 31
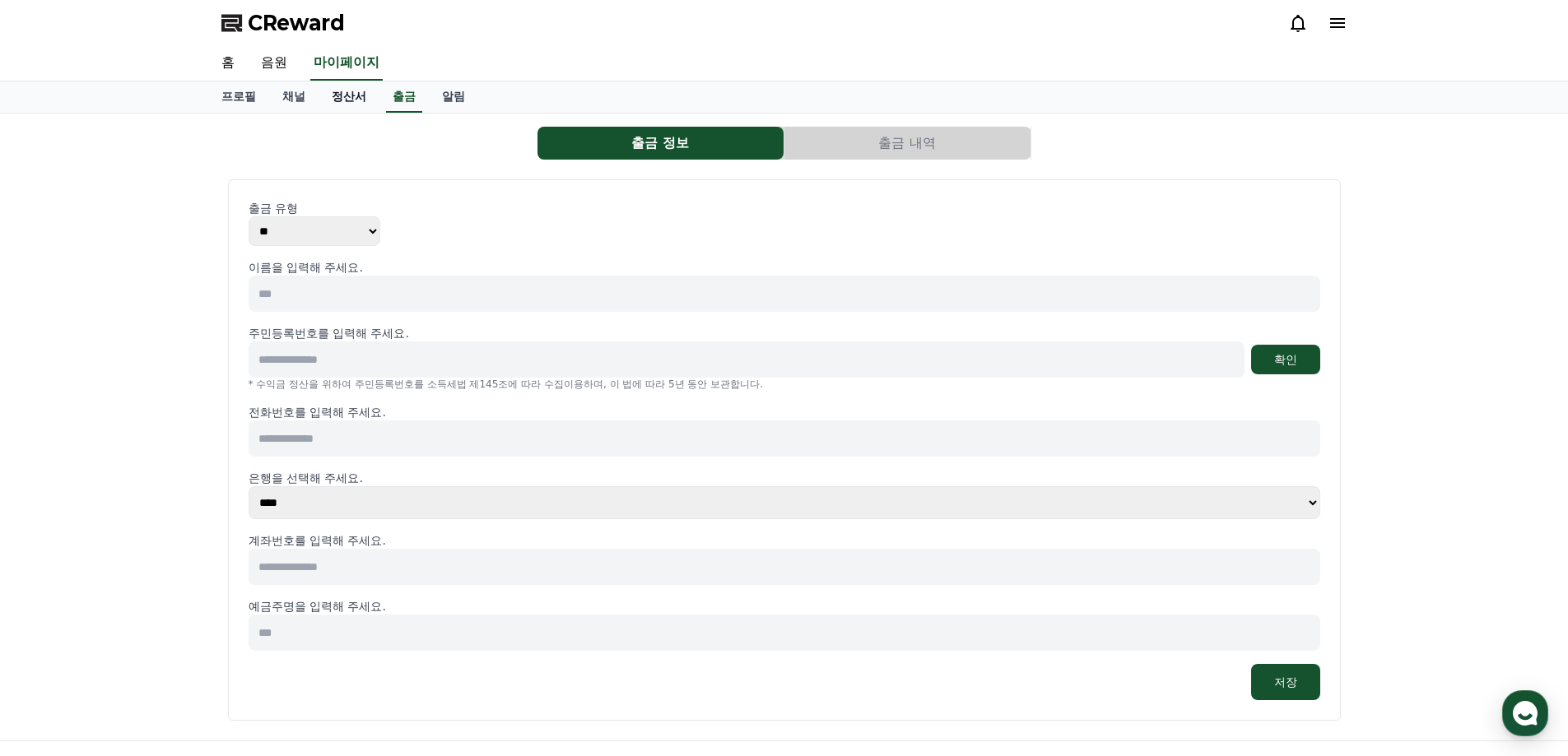
click at [351, 92] on link "정산서" at bounding box center [349, 96] width 61 height 31
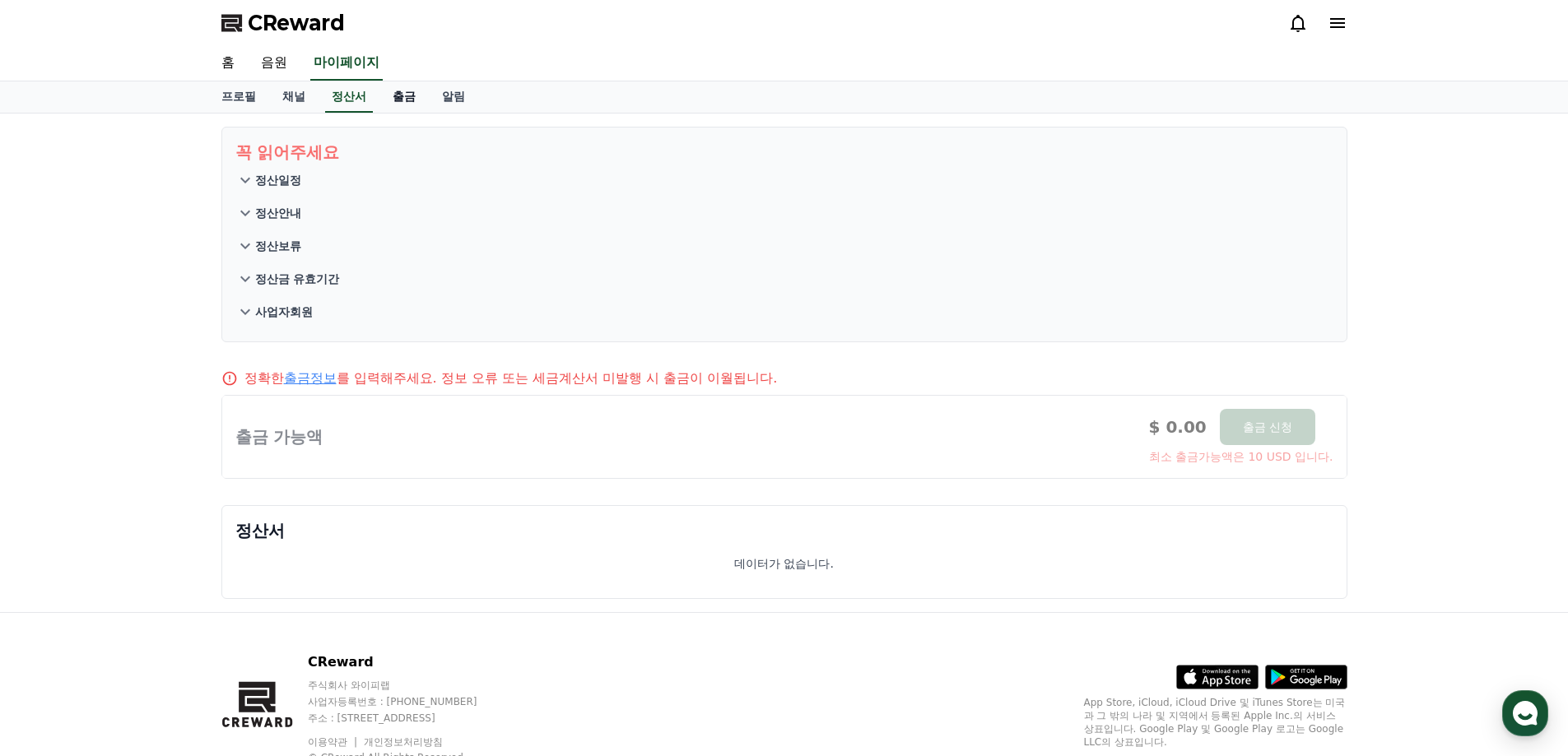
click at [399, 94] on link "출금" at bounding box center [404, 96] width 49 height 31
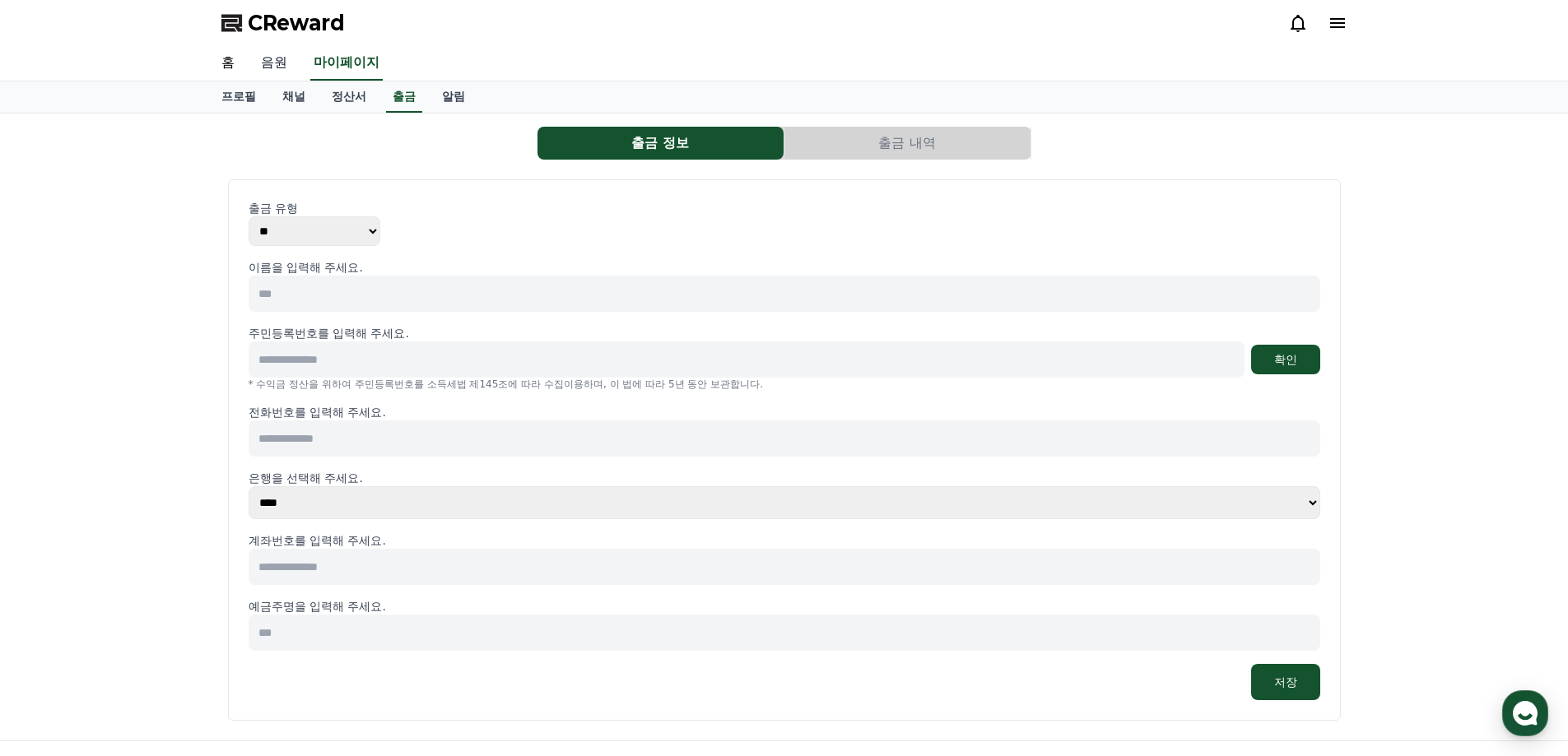
click at [259, 60] on link "음원" at bounding box center [274, 63] width 52 height 35
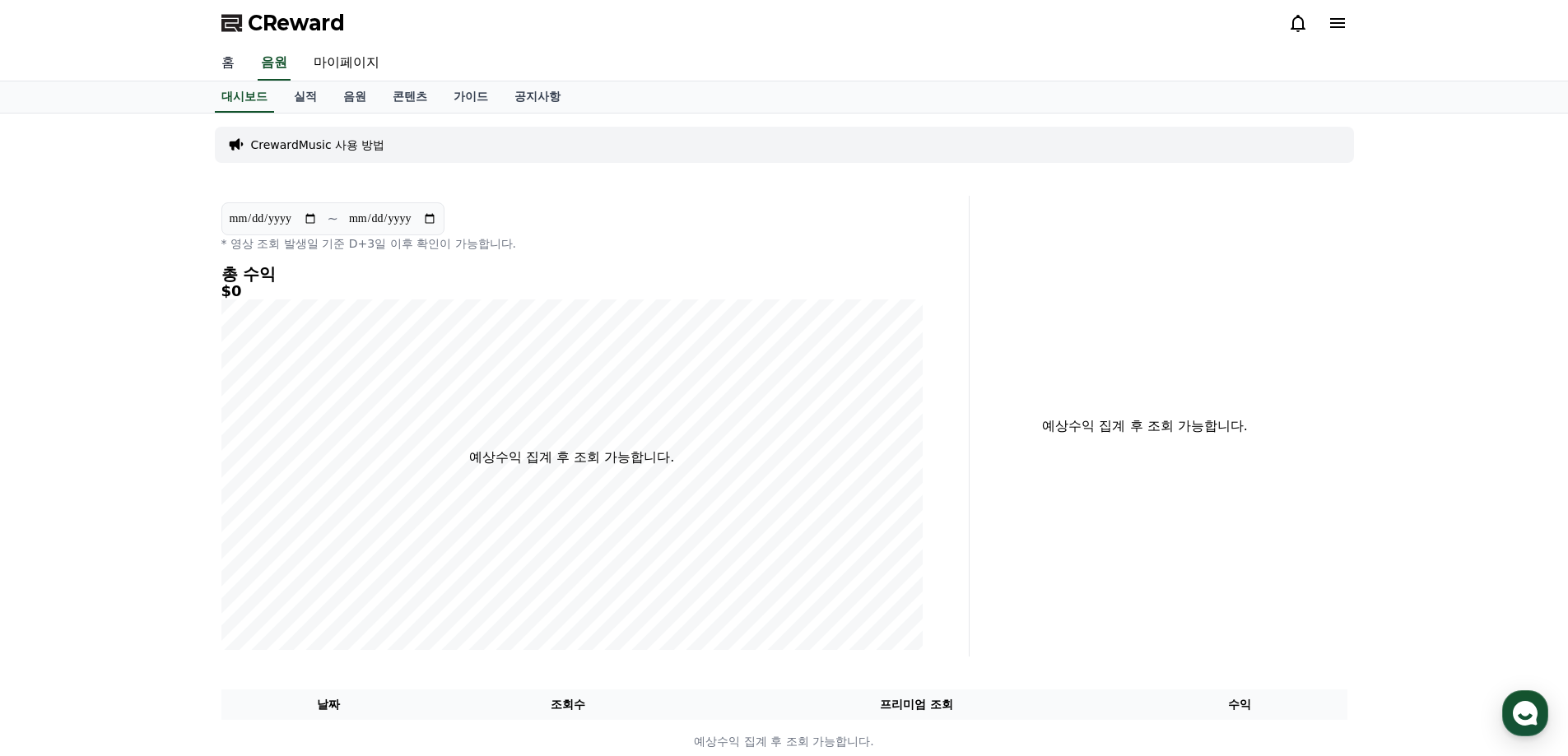
click at [237, 59] on link "홈" at bounding box center [228, 63] width 40 height 35
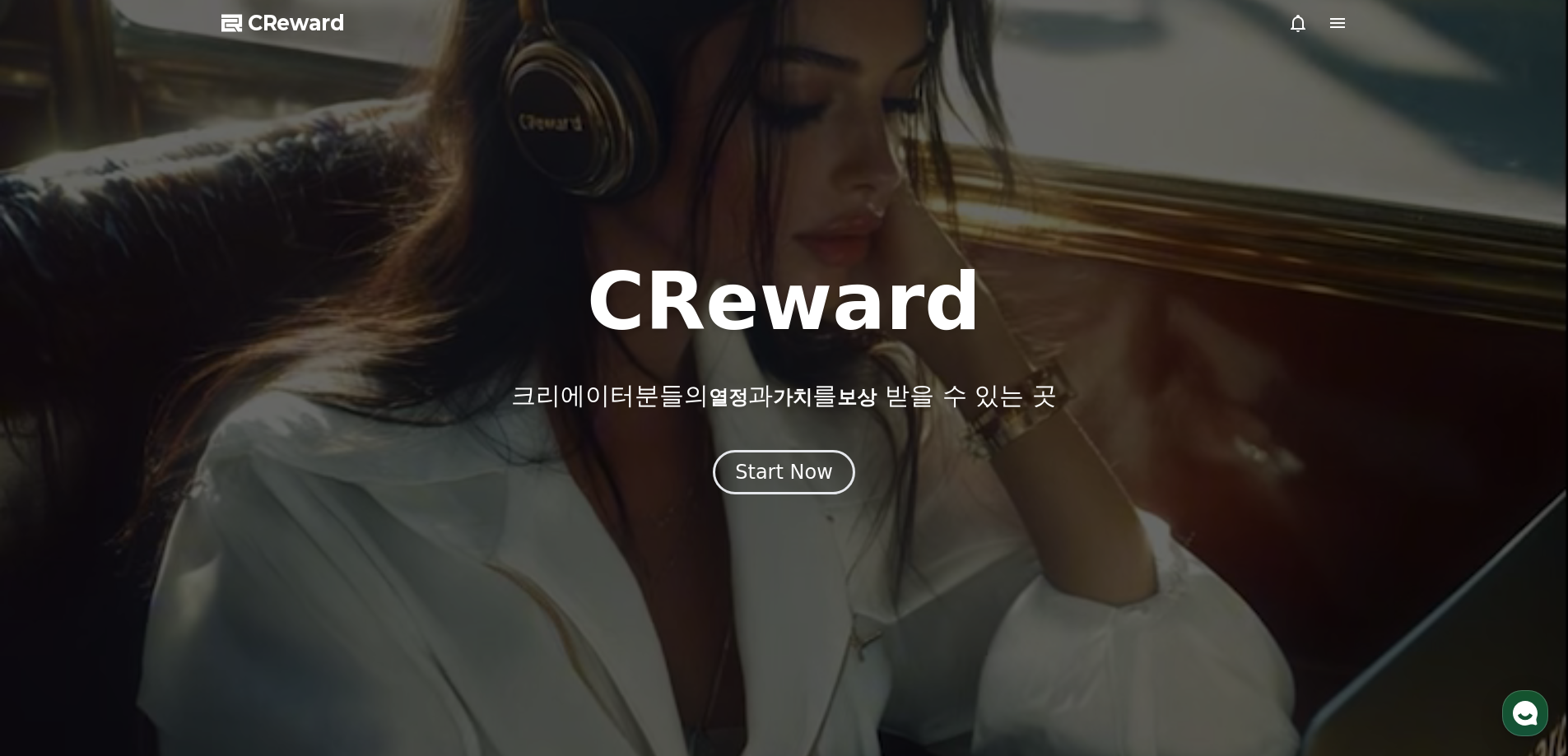
click at [1308, 8] on div at bounding box center [784, 378] width 1568 height 756
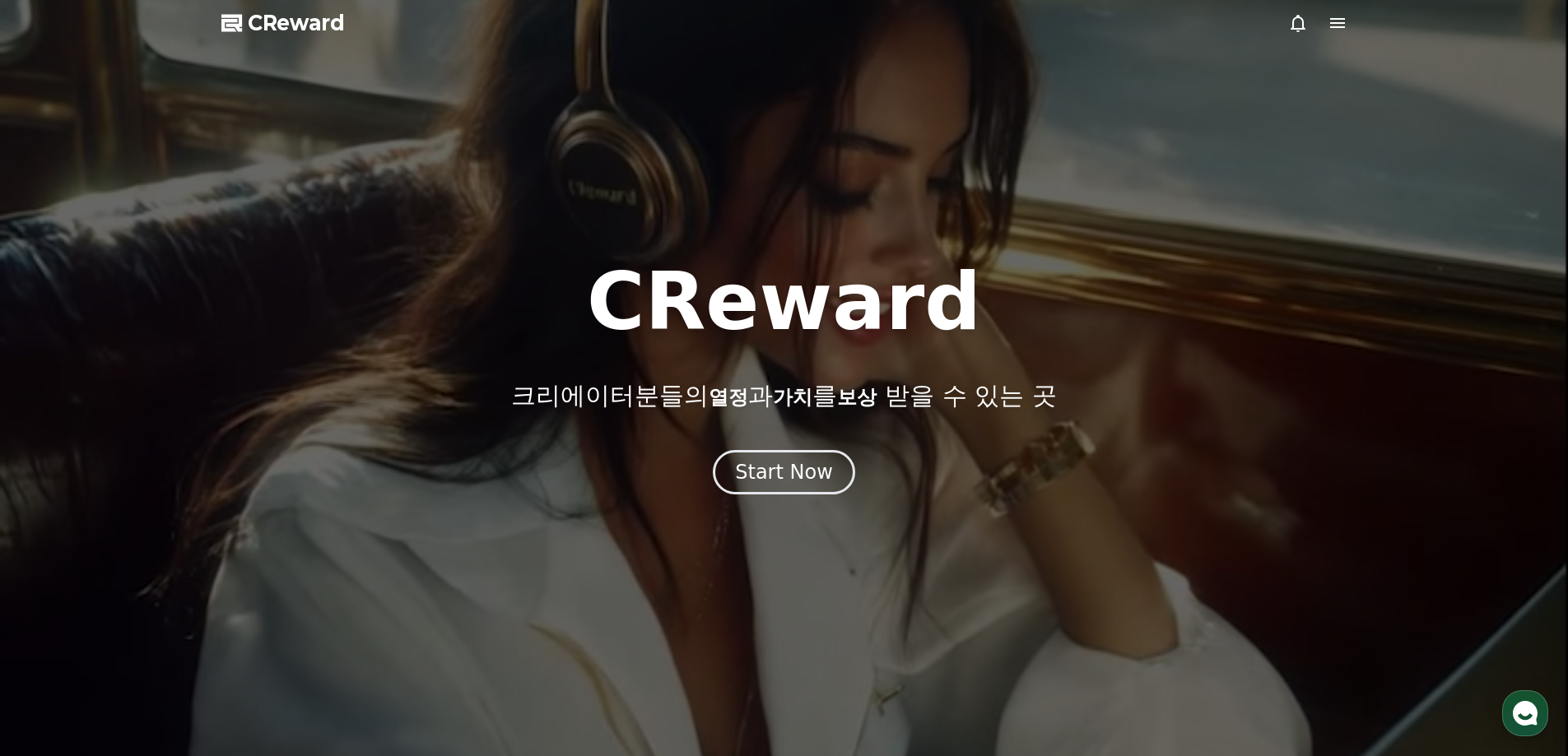
click at [1321, 17] on div at bounding box center [1318, 23] width 59 height 19
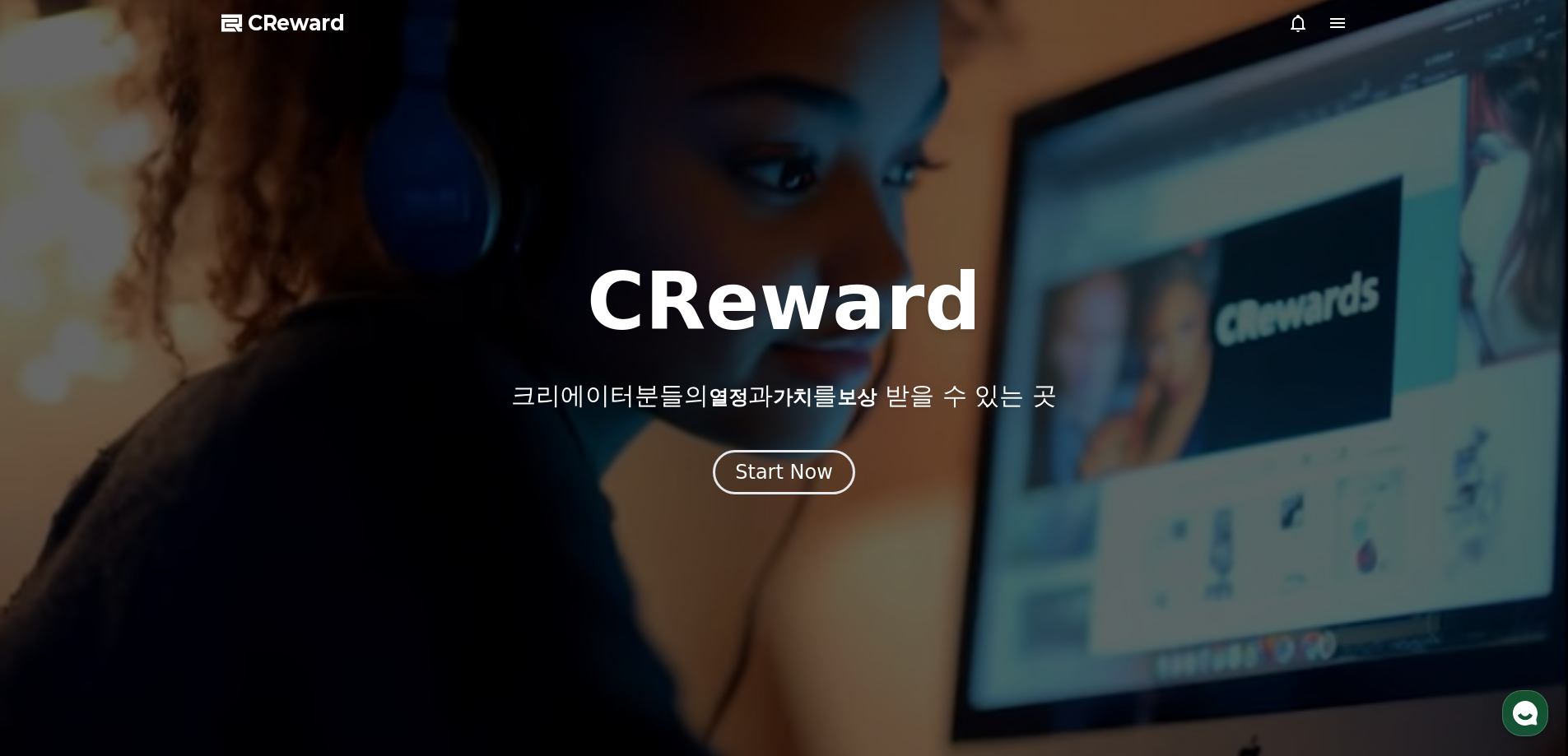
click at [1333, 21] on icon at bounding box center [1337, 23] width 19 height 19
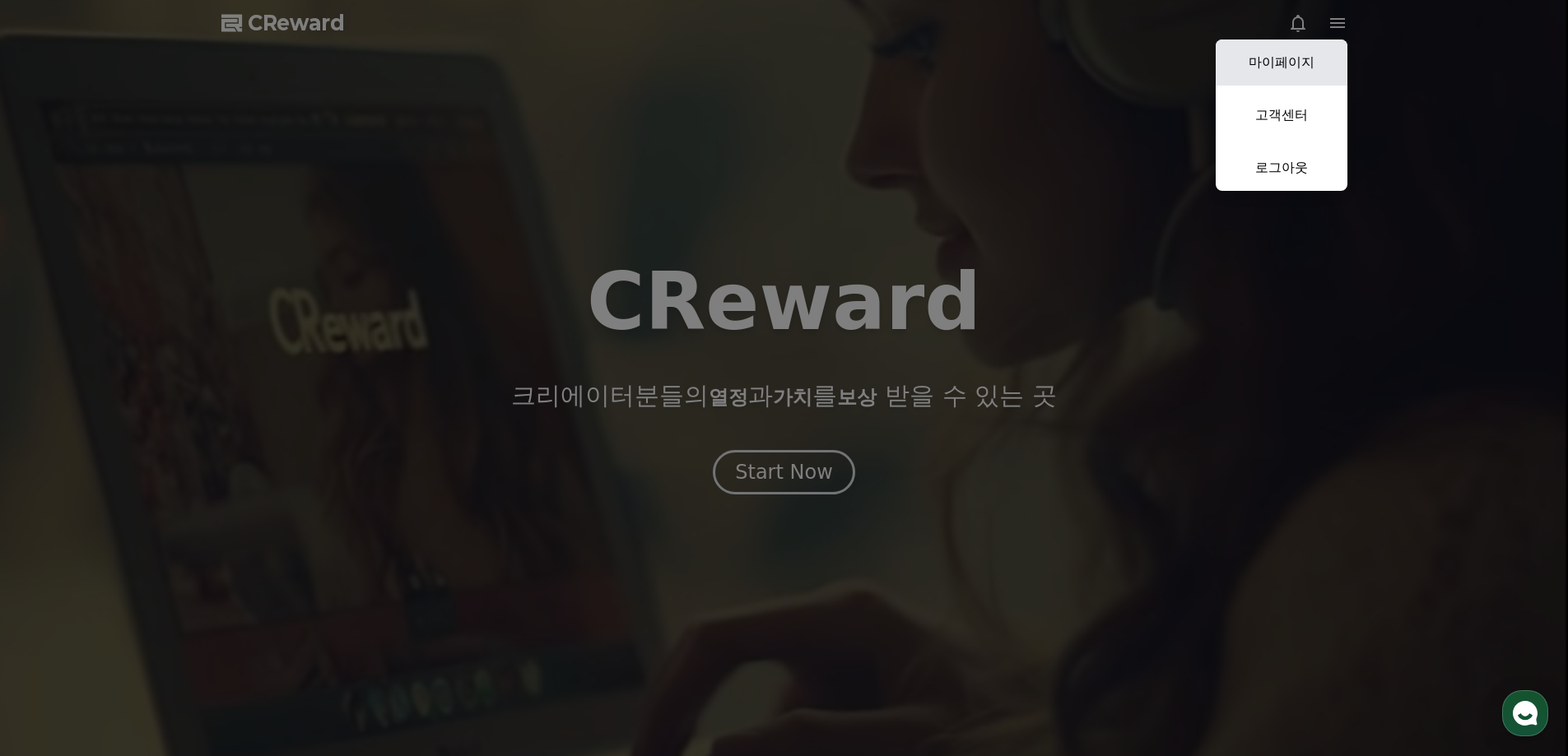
click at [1301, 54] on link "마이페이지" at bounding box center [1282, 63] width 132 height 46
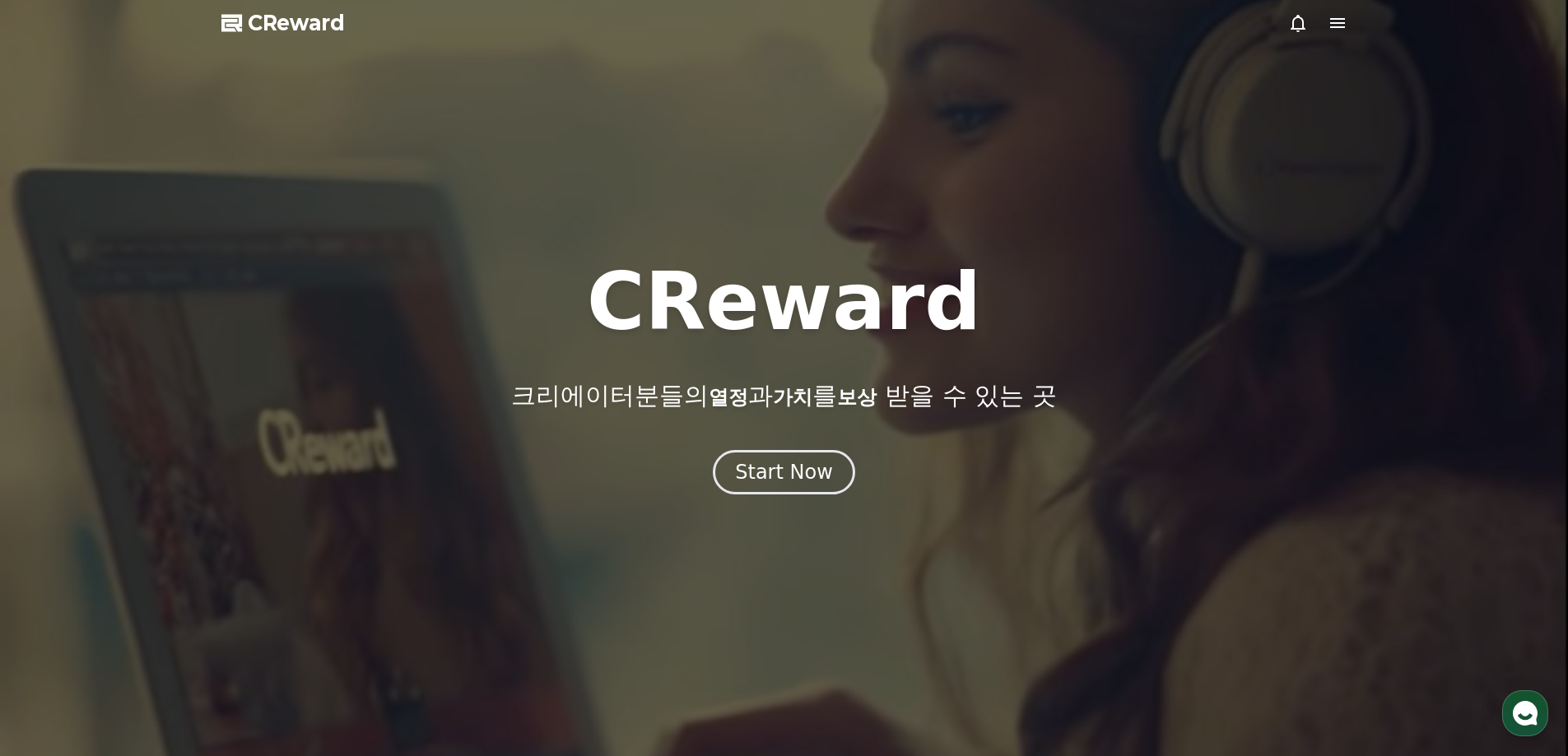
select select "**********"
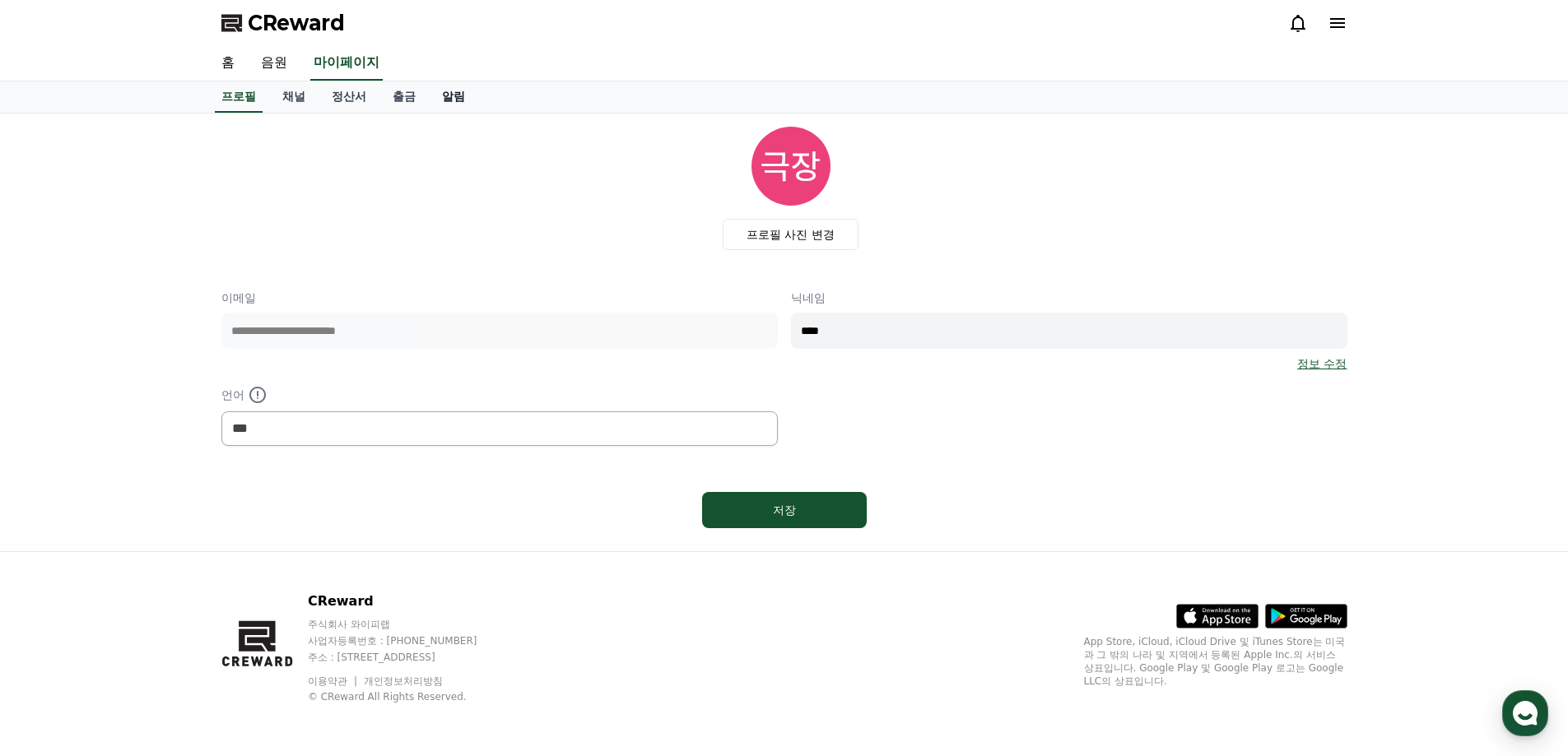
click at [435, 99] on link "알림" at bounding box center [454, 96] width 49 height 31
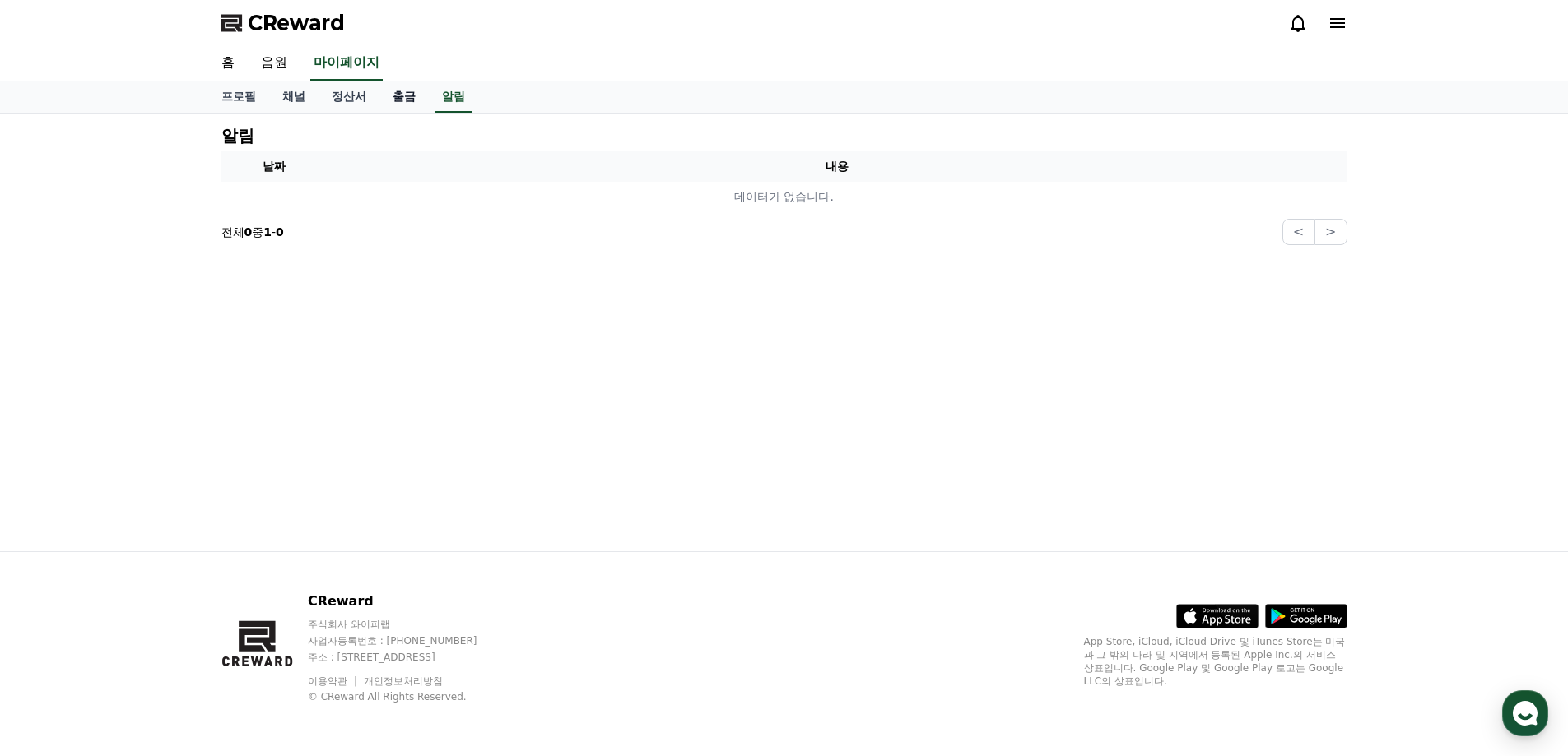
click at [399, 100] on link "출금" at bounding box center [404, 96] width 49 height 31
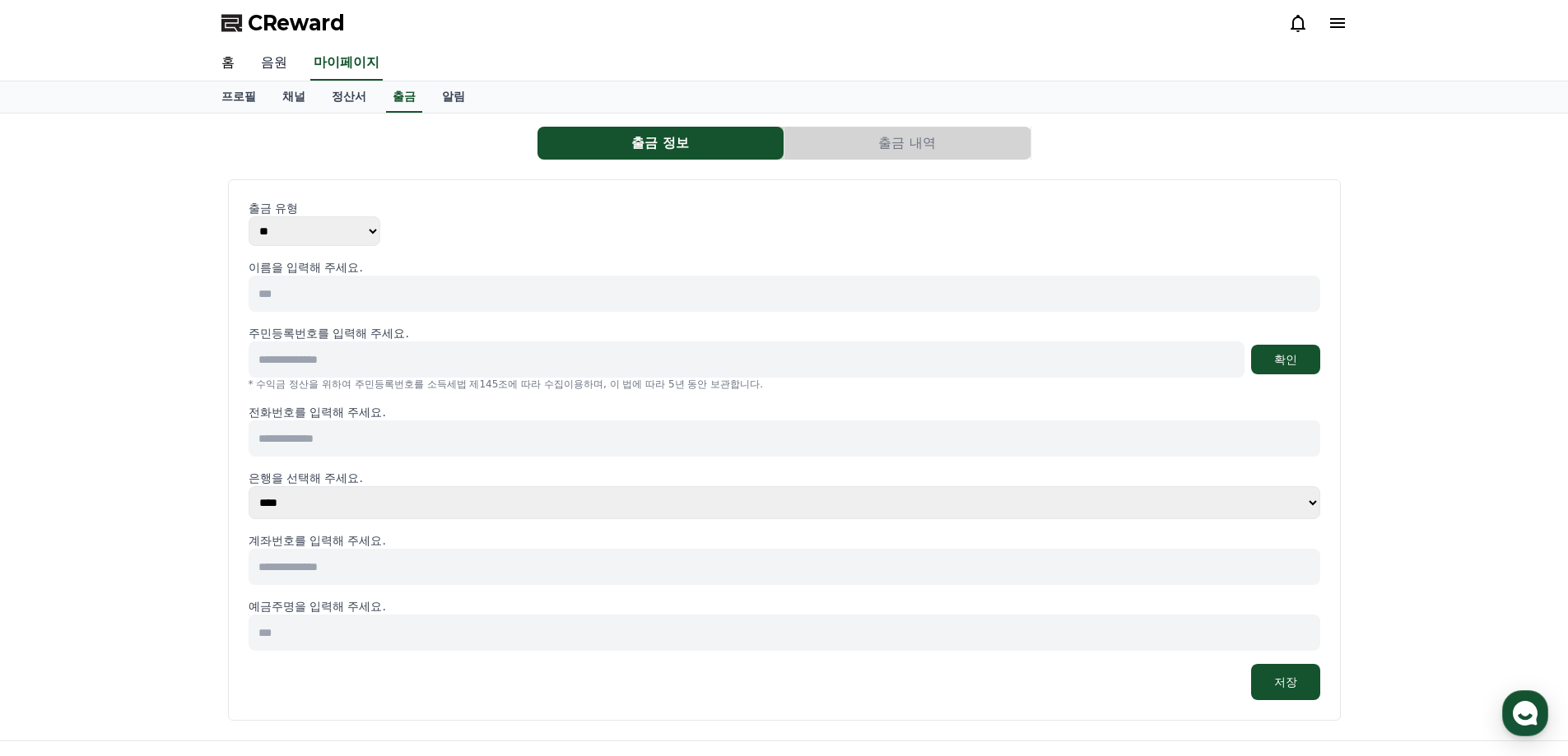
click at [276, 62] on link "음원" at bounding box center [274, 63] width 52 height 35
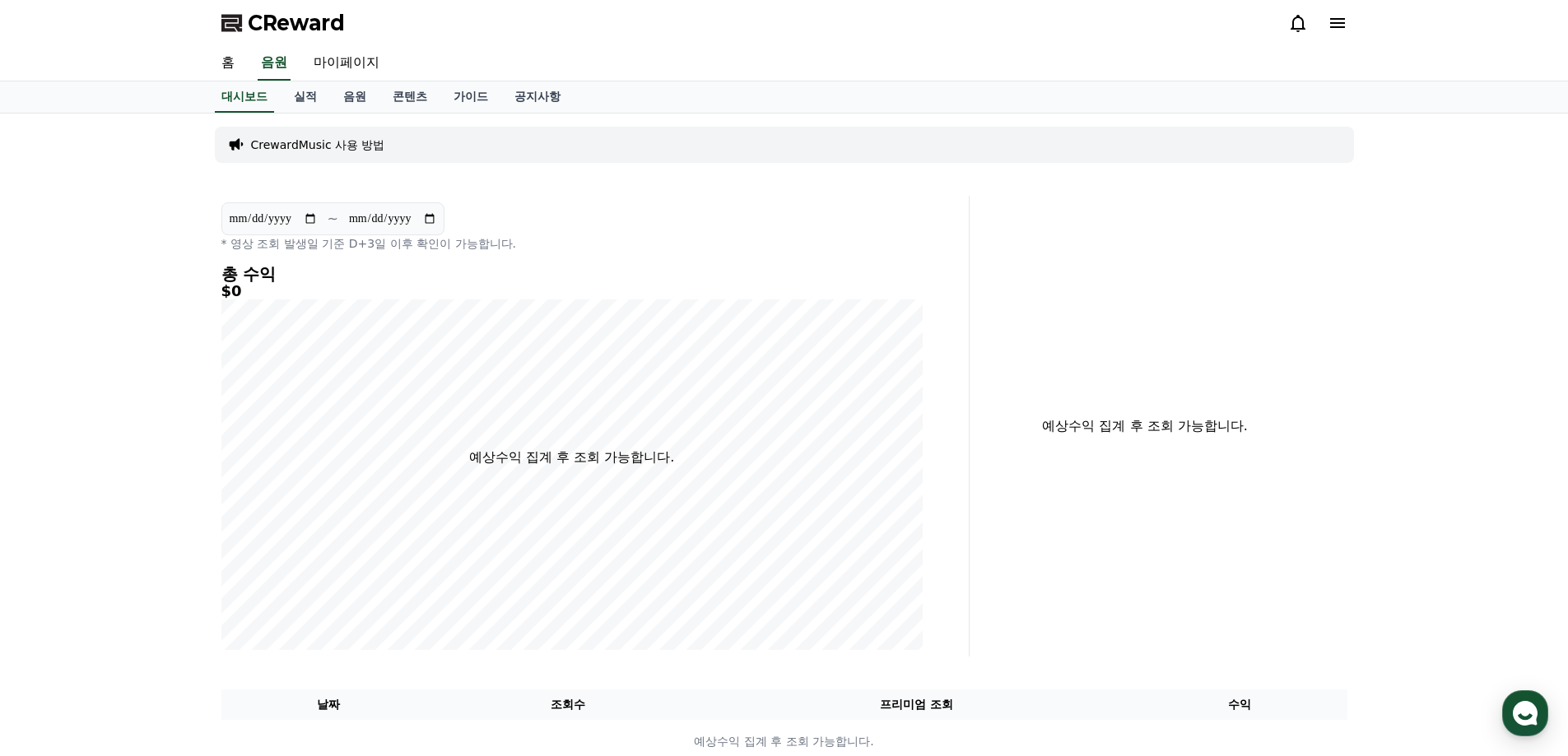
click at [591, 104] on div "대시보드 실적 음원 콘텐츠 가이드 공지사항" at bounding box center [784, 96] width 1153 height 31
click at [528, 91] on link "공지사항" at bounding box center [537, 96] width 73 height 31
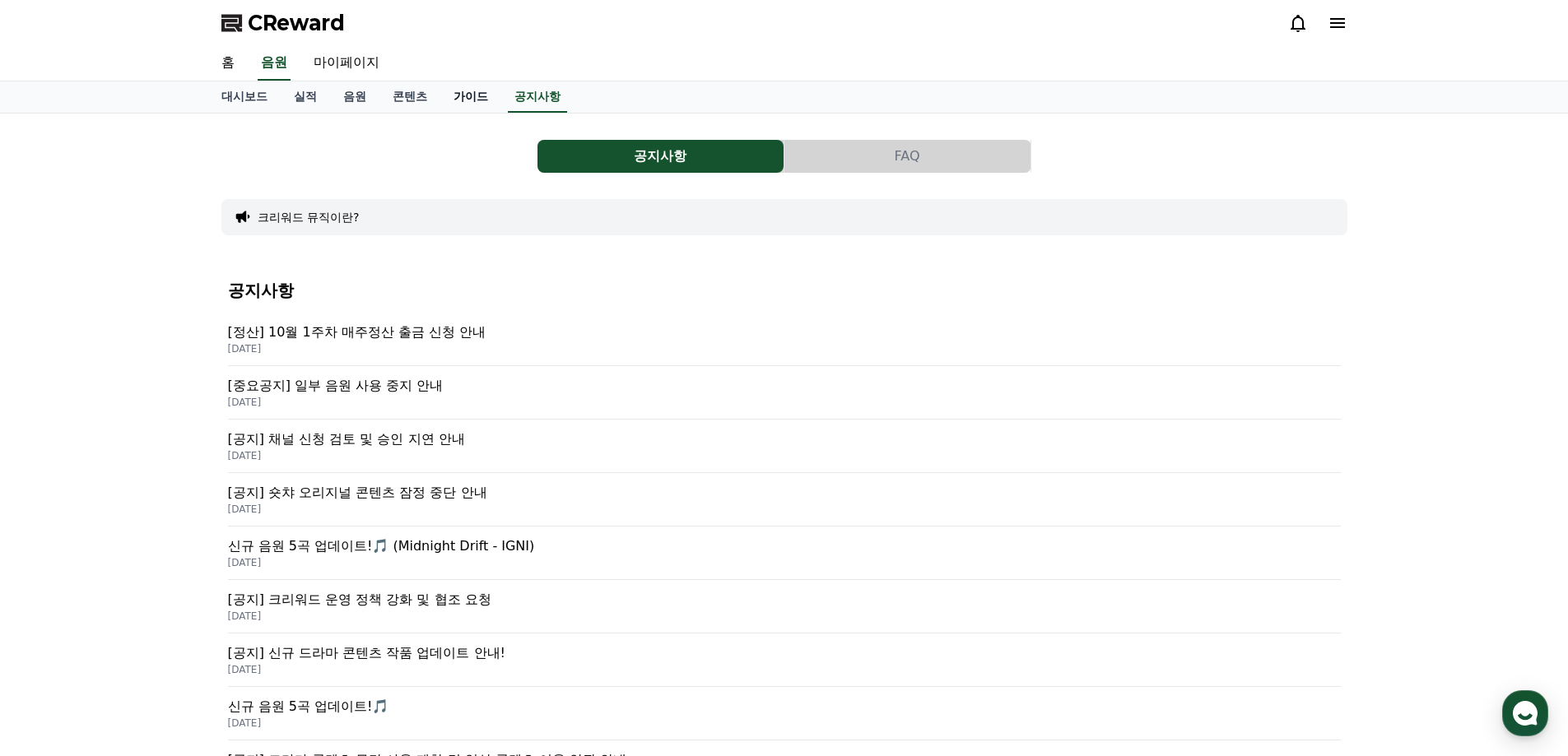
click at [467, 95] on link "가이드" at bounding box center [470, 96] width 61 height 31
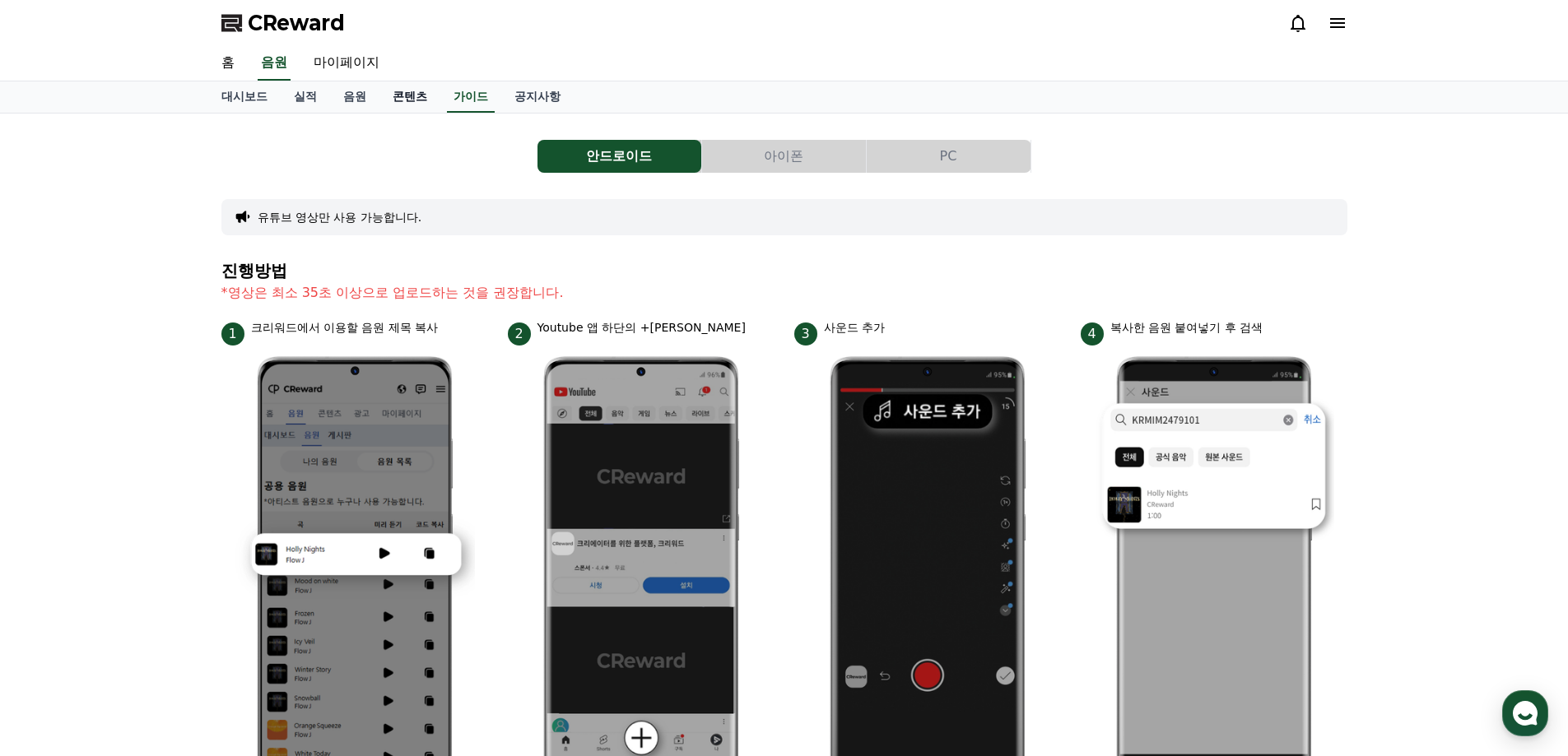
click at [379, 88] on link "콘텐츠" at bounding box center [410, 96] width 61 height 31
click at [353, 93] on link "음원" at bounding box center [355, 96] width 49 height 31
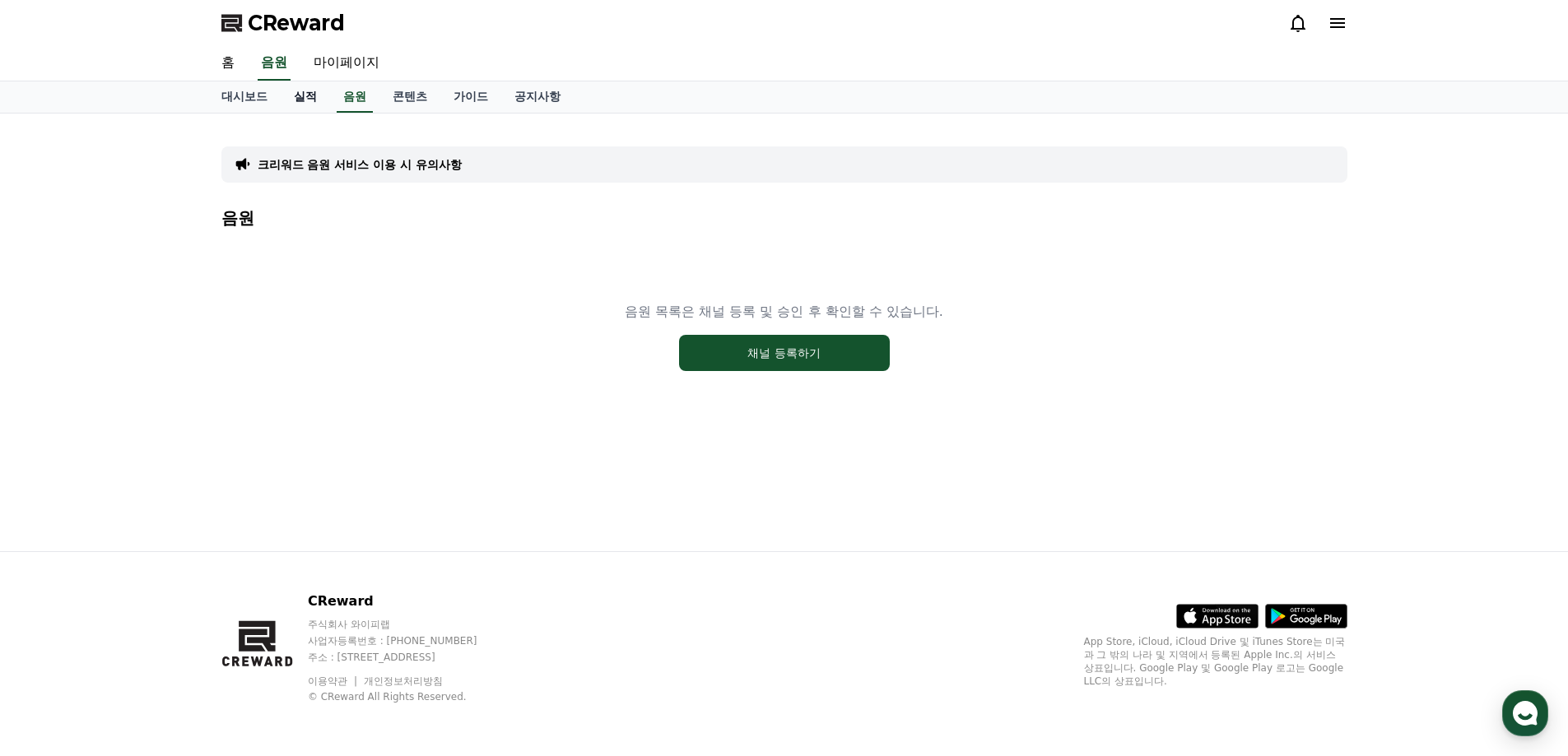
click at [292, 97] on link "실적" at bounding box center [305, 96] width 49 height 31
